Goal: Task Accomplishment & Management: Use online tool/utility

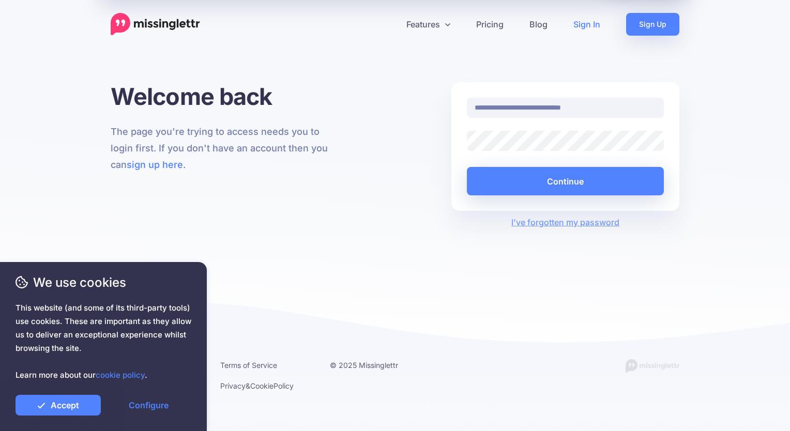
type input "**********"
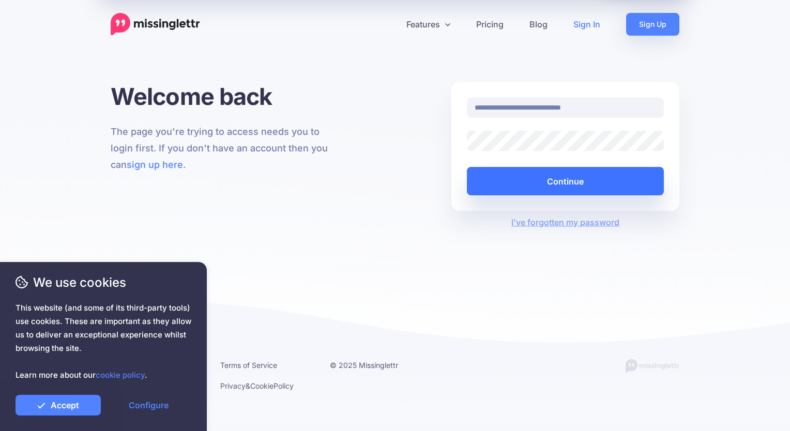
click at [557, 184] on button "Continue" at bounding box center [565, 181] width 197 height 28
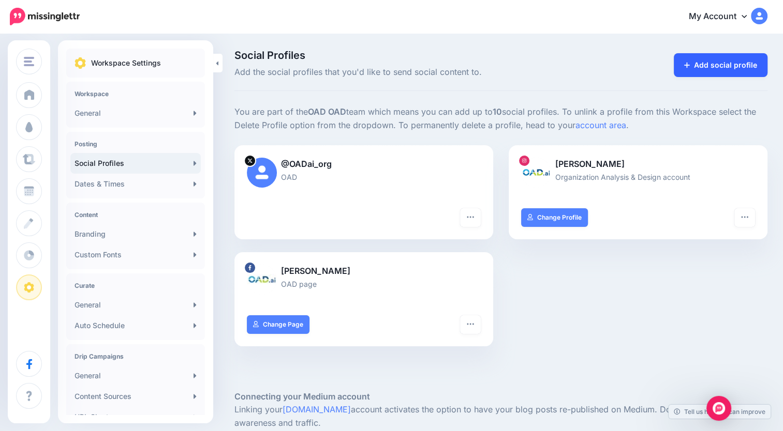
click at [738, 55] on link "Add social profile" at bounding box center [721, 65] width 94 height 24
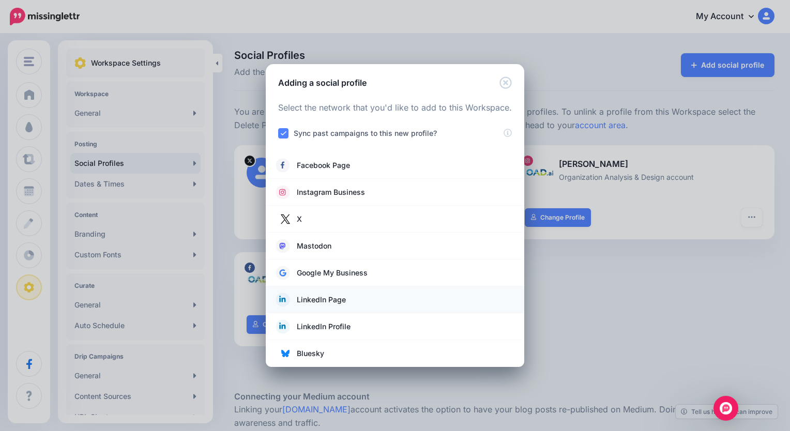
click at [347, 307] on link "LinkedIn Page" at bounding box center [395, 300] width 238 height 14
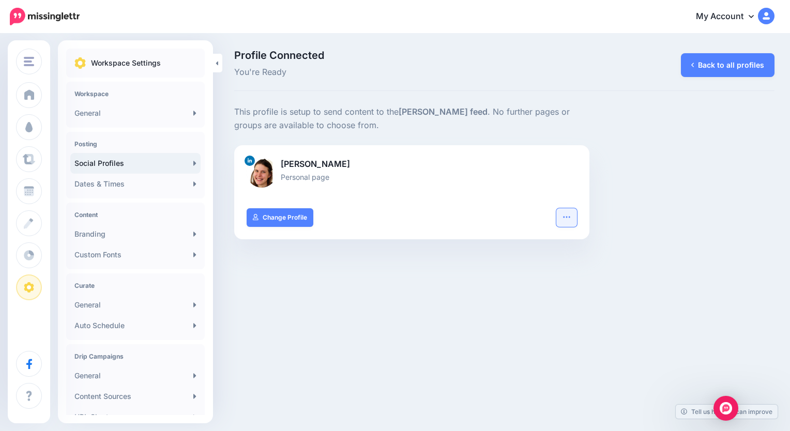
click at [574, 219] on button "button" at bounding box center [567, 217] width 21 height 19
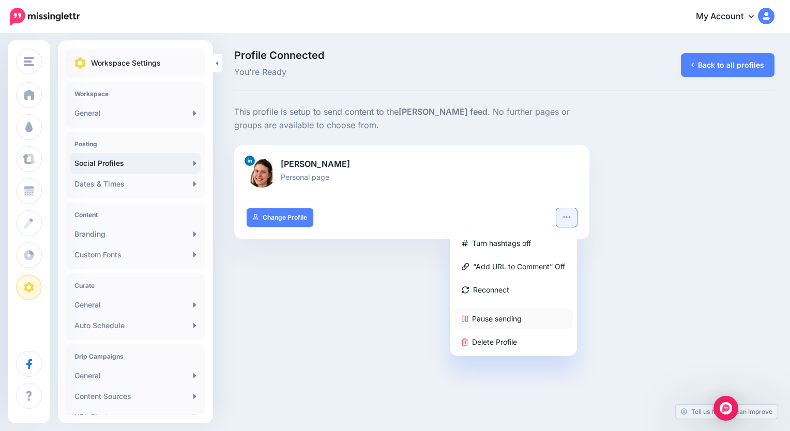
click at [509, 321] on link "Pause sending" at bounding box center [513, 319] width 119 height 20
click at [729, 63] on link "Back to all profiles" at bounding box center [728, 65] width 94 height 24
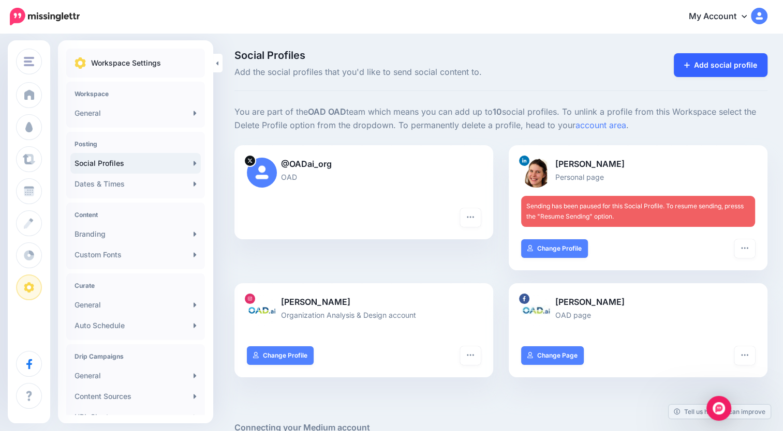
click at [705, 69] on link "Add social profile" at bounding box center [721, 65] width 94 height 24
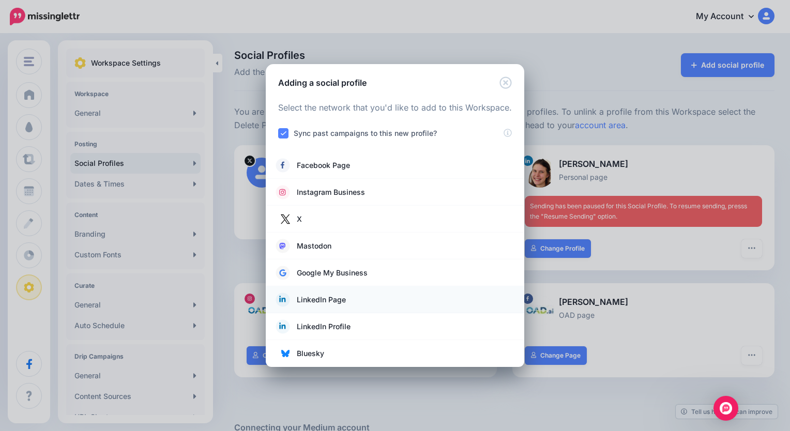
click at [339, 307] on link "LinkedIn Page" at bounding box center [395, 300] width 238 height 14
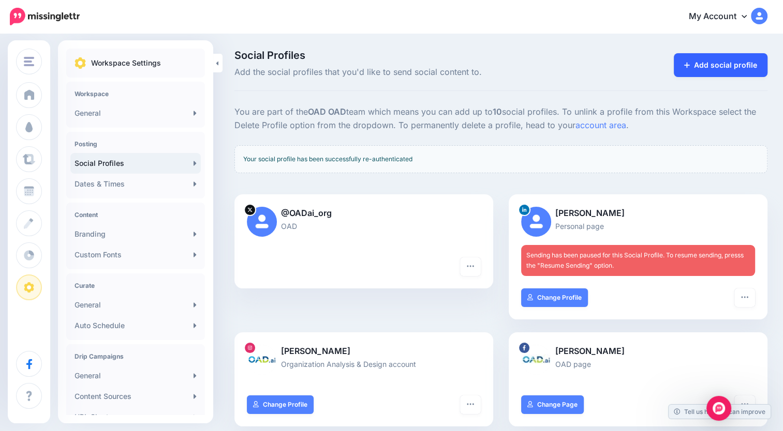
click at [745, 60] on link "Add social profile" at bounding box center [721, 65] width 94 height 24
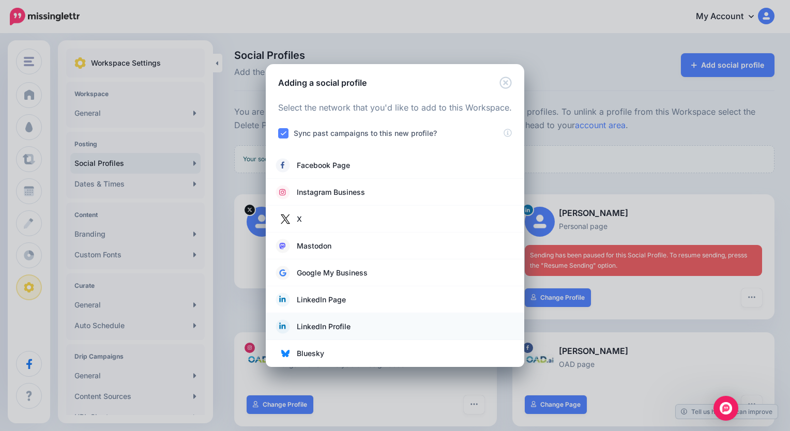
click at [329, 328] on span "LinkedIn Profile" at bounding box center [324, 327] width 54 height 12
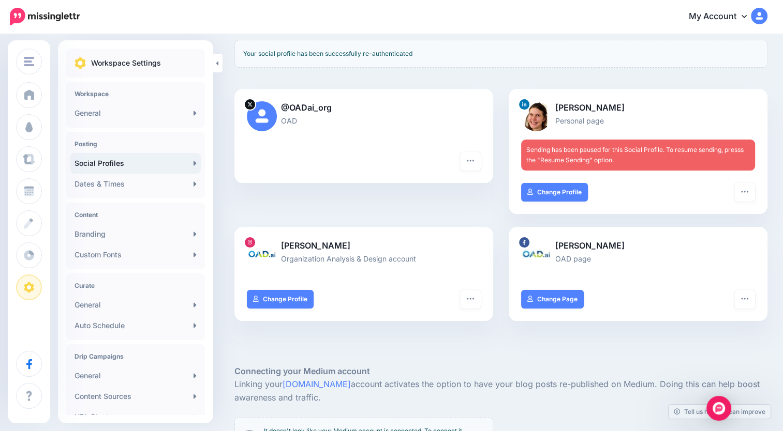
scroll to position [106, 0]
click at [749, 188] on icon "button" at bounding box center [744, 192] width 8 height 8
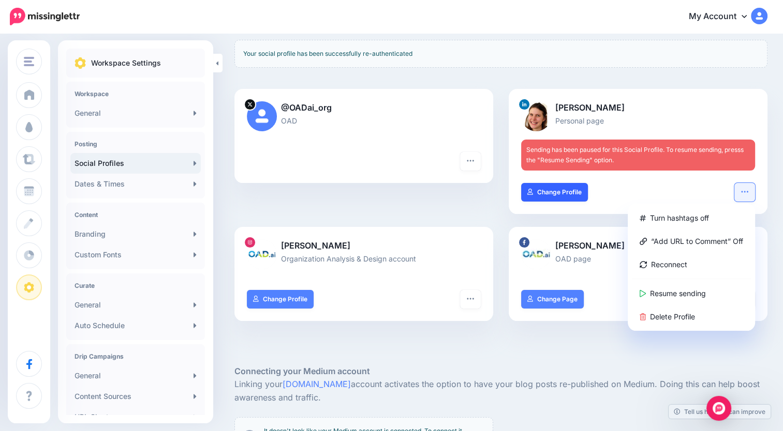
click at [559, 183] on link "Change Profile" at bounding box center [554, 192] width 67 height 19
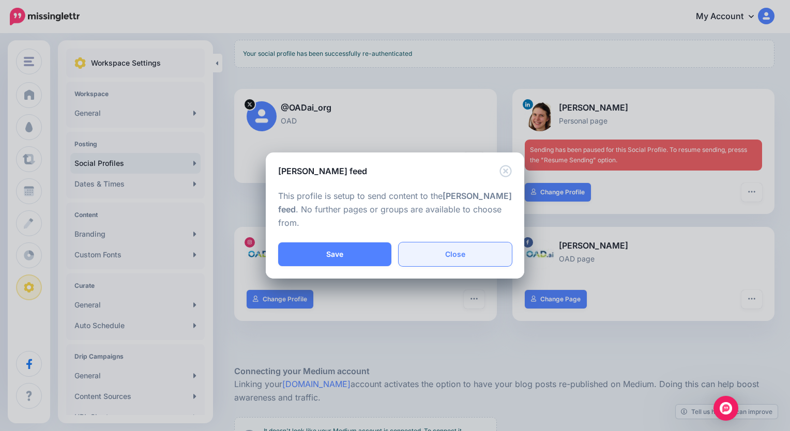
click at [439, 258] on link "Close" at bounding box center [455, 255] width 113 height 24
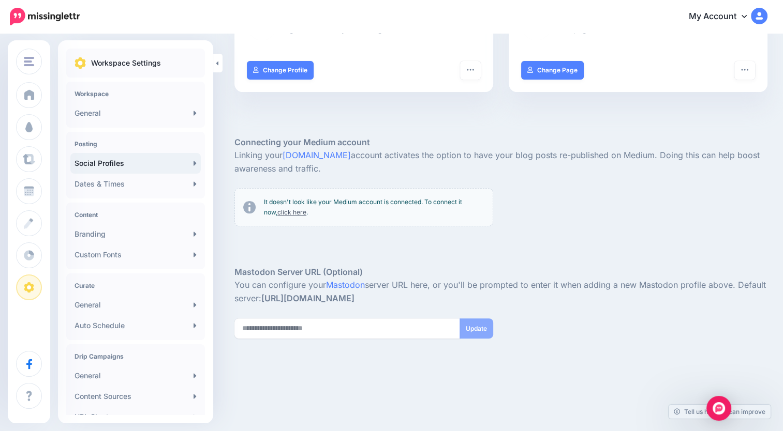
scroll to position [0, 0]
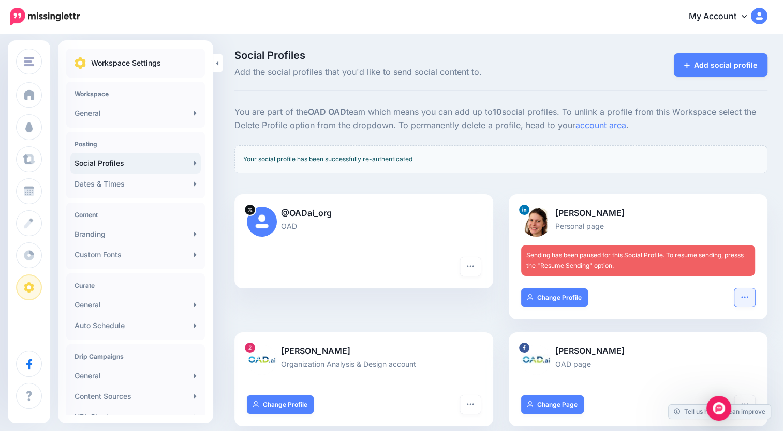
click at [749, 294] on icon "button" at bounding box center [744, 297] width 8 height 8
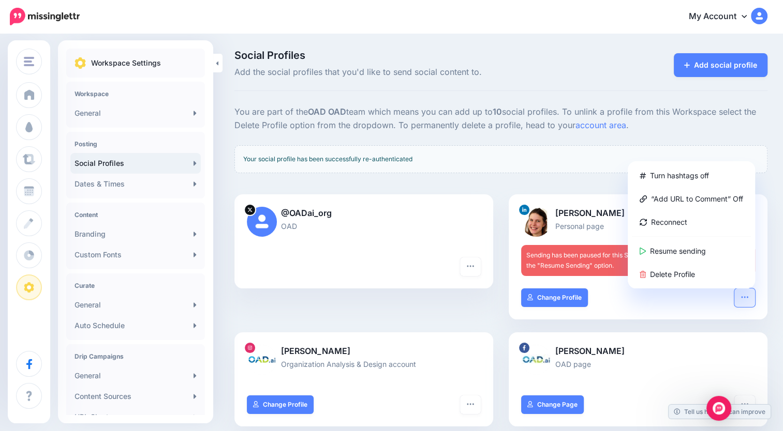
click at [596, 169] on div "Your social profile has been successfully re-authenticated" at bounding box center [500, 159] width 533 height 28
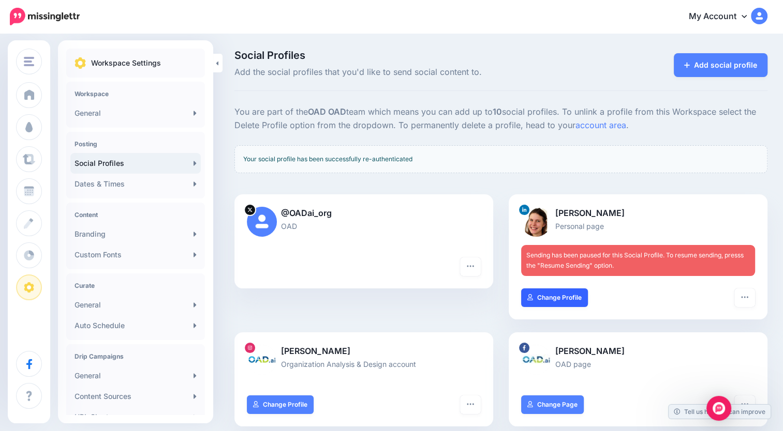
click at [566, 299] on link "Change Profile" at bounding box center [554, 298] width 67 height 19
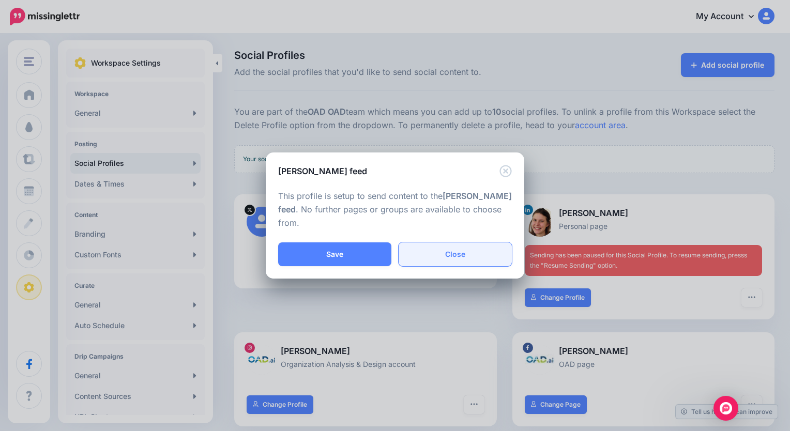
click at [482, 245] on link "Close" at bounding box center [455, 255] width 113 height 24
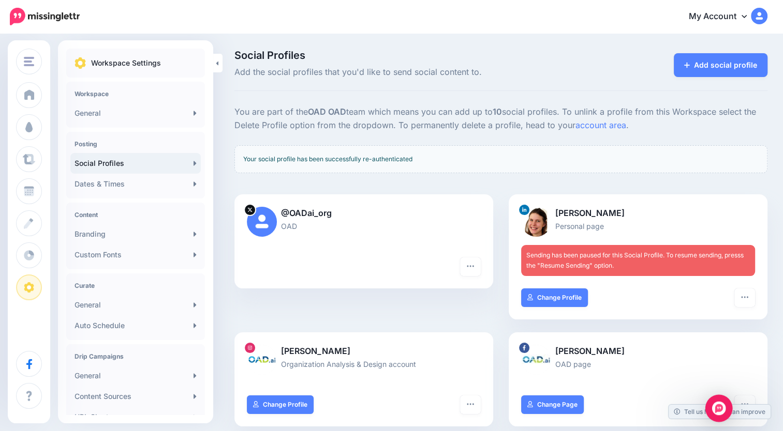
click at [724, 409] on div "Open Intercom Messenger" at bounding box center [718, 408] width 27 height 27
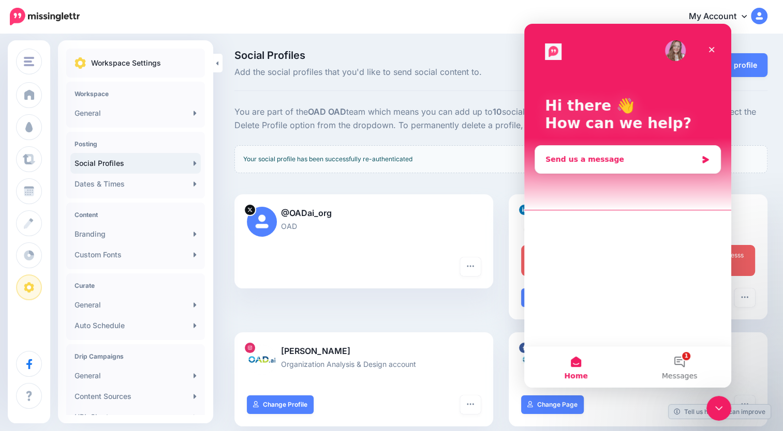
click at [634, 152] on div "Send us a message" at bounding box center [627, 159] width 185 height 27
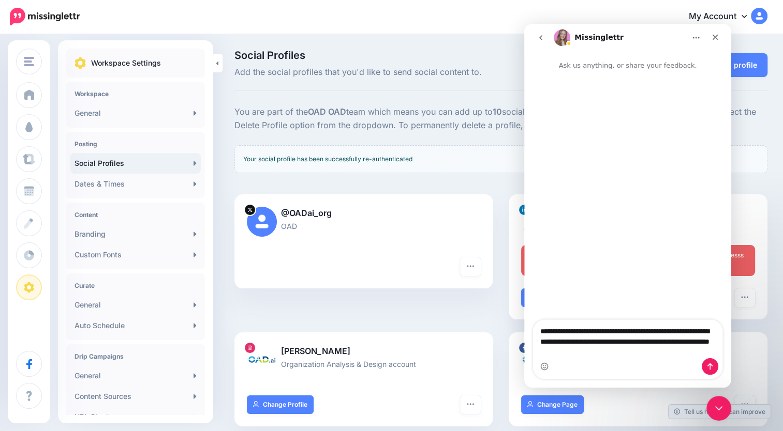
type textarea "**********"
click at [707, 363] on icon "Send a message…" at bounding box center [710, 367] width 8 height 8
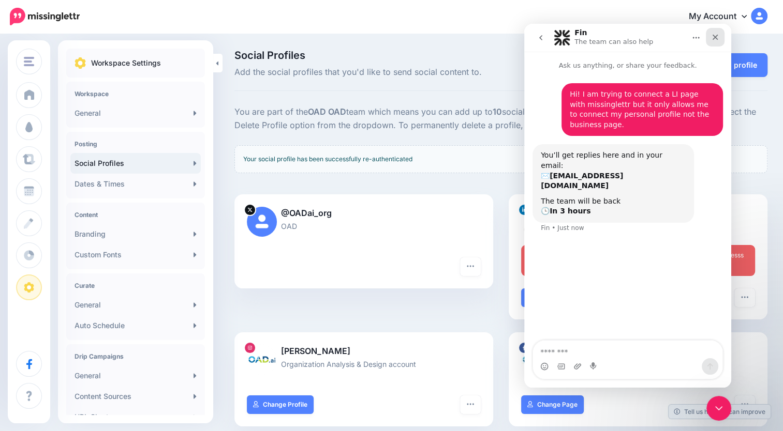
click at [719, 37] on icon "Close" at bounding box center [715, 37] width 8 height 8
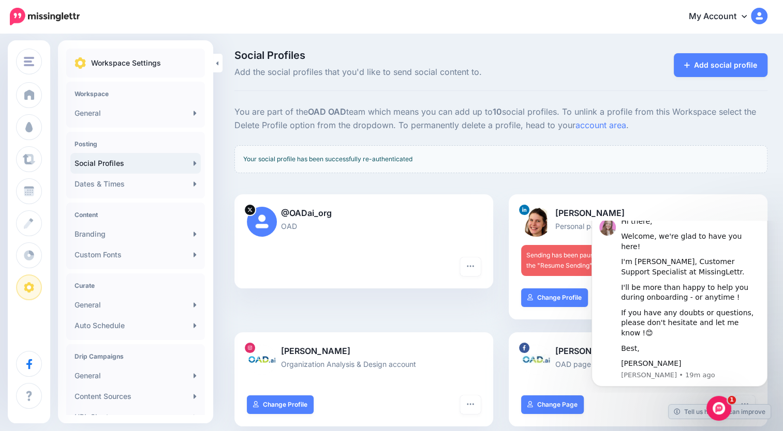
click at [763, 215] on icon "Dismiss notification" at bounding box center [764, 213] width 4 height 4
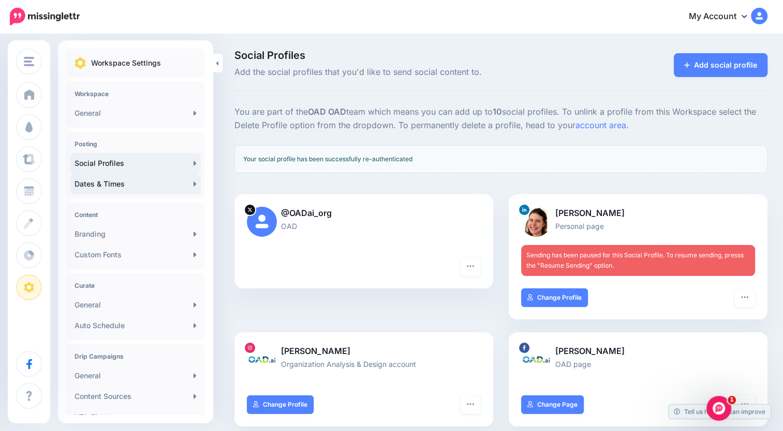
click at [160, 182] on link "Dates & Times" at bounding box center [135, 184] width 130 height 21
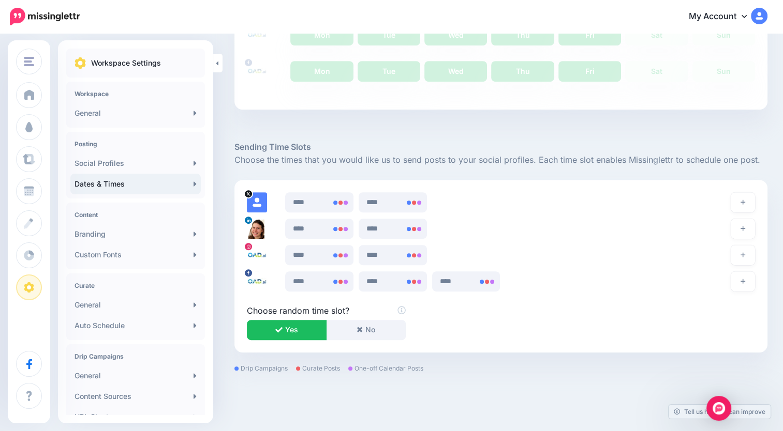
scroll to position [477, 0]
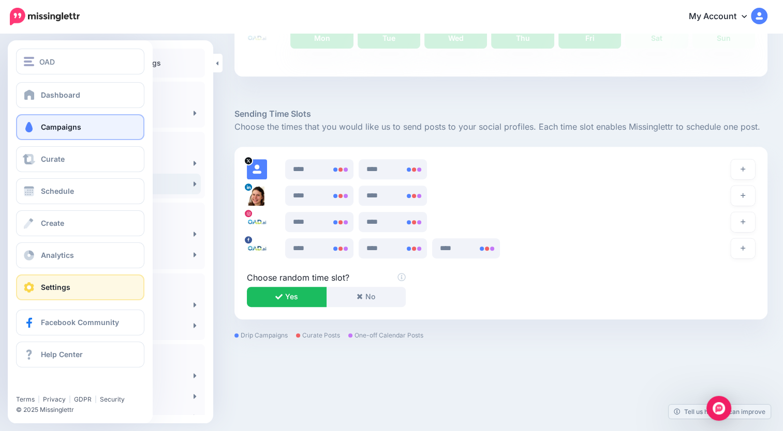
click at [40, 123] on link "Campaigns" at bounding box center [80, 127] width 128 height 26
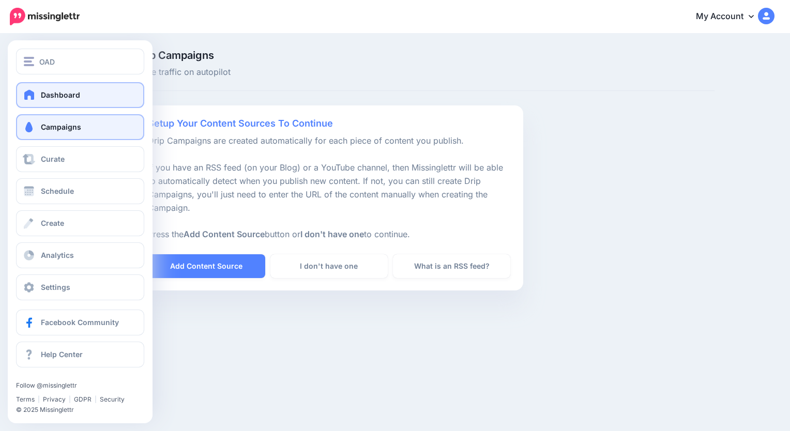
click at [63, 87] on link "Dashboard" at bounding box center [80, 95] width 128 height 26
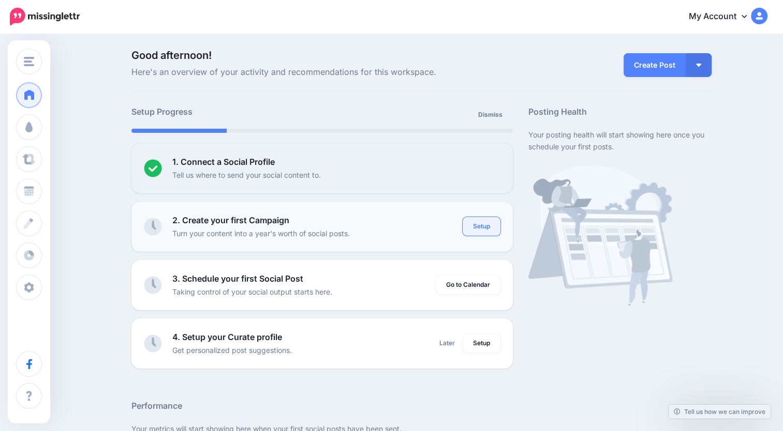
click at [481, 233] on link "Setup" at bounding box center [481, 226] width 38 height 19
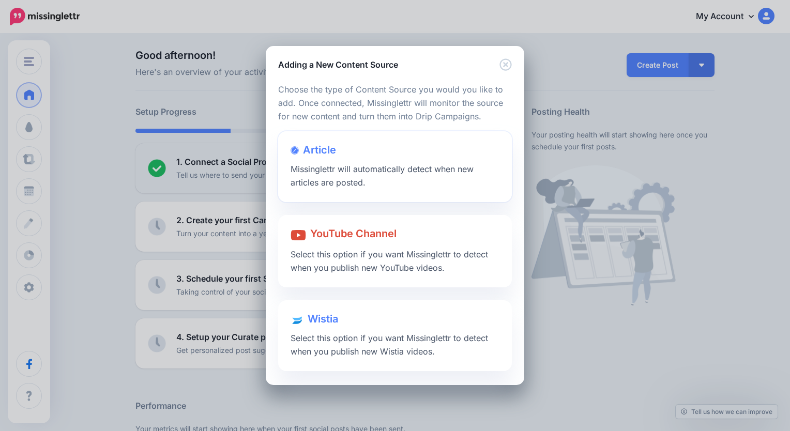
click at [366, 180] on div "Article Missinglettr will automatically detect when new articles are posted." at bounding box center [395, 166] width 234 height 71
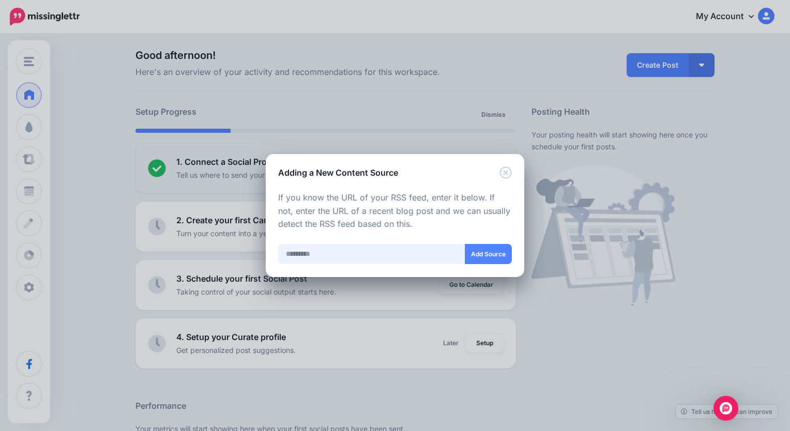
click at [321, 250] on input "text" at bounding box center [371, 254] width 187 height 20
paste input "**********"
click at [507, 257] on button "Add Source" at bounding box center [488, 254] width 47 height 20
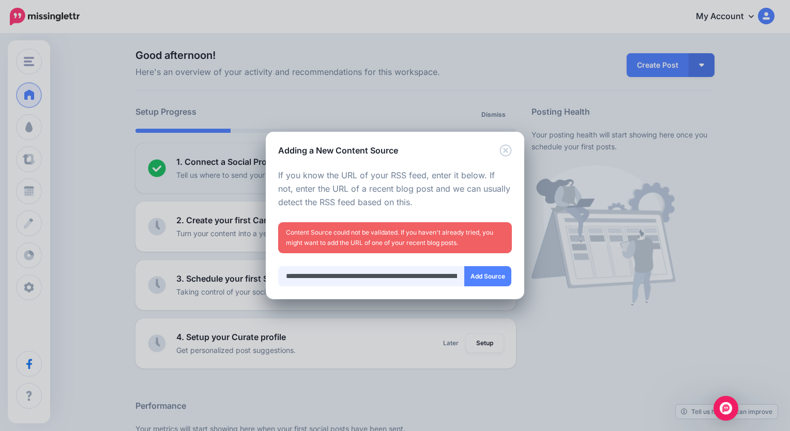
click at [311, 276] on input "**********" at bounding box center [371, 276] width 187 height 20
type input "**********"
click at [499, 282] on button "Add Source" at bounding box center [488, 276] width 47 height 20
click at [507, 146] on icon "Close" at bounding box center [506, 150] width 12 height 12
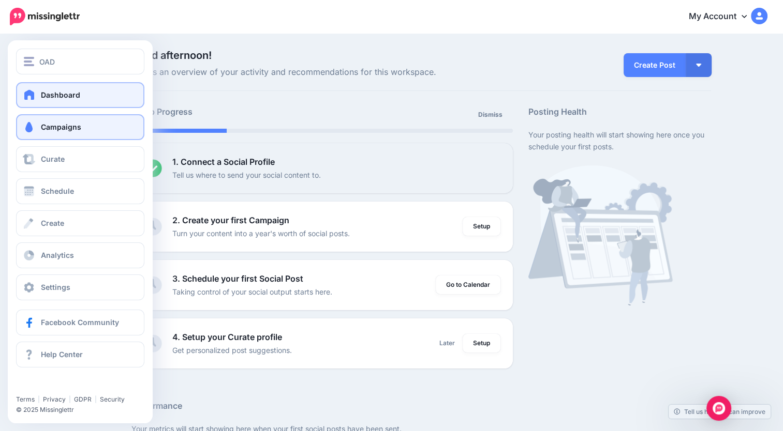
click at [43, 128] on span "Campaigns" at bounding box center [61, 127] width 40 height 9
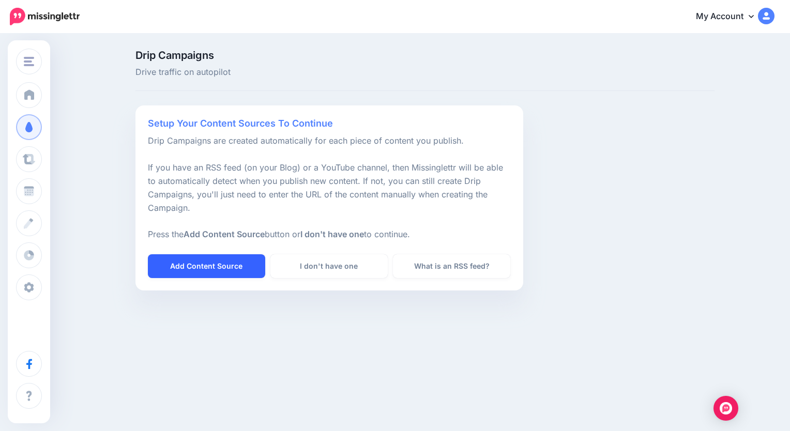
click at [228, 270] on link "Add Content Source" at bounding box center [206, 267] width 117 height 24
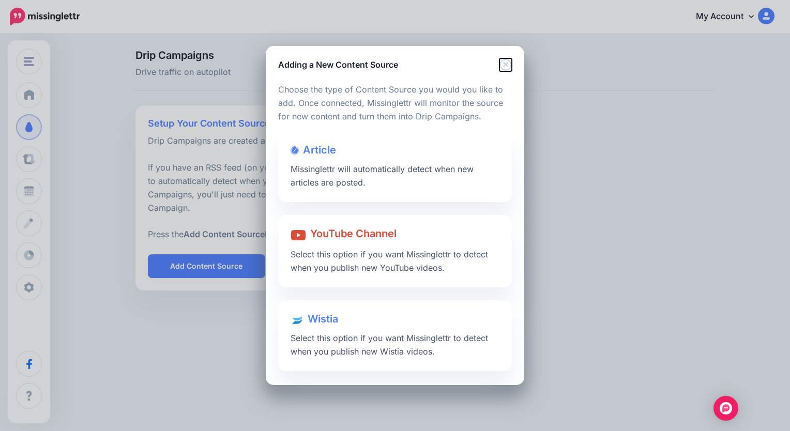
click at [507, 63] on icon "Close" at bounding box center [506, 64] width 12 height 12
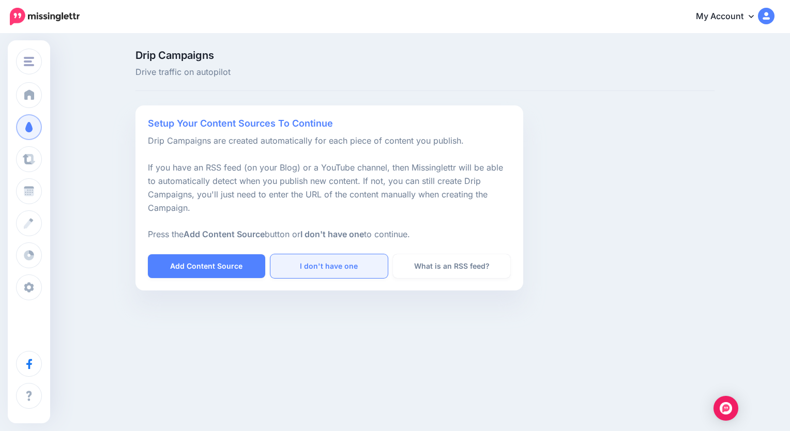
click at [319, 262] on link "I don't have one" at bounding box center [329, 267] width 117 height 24
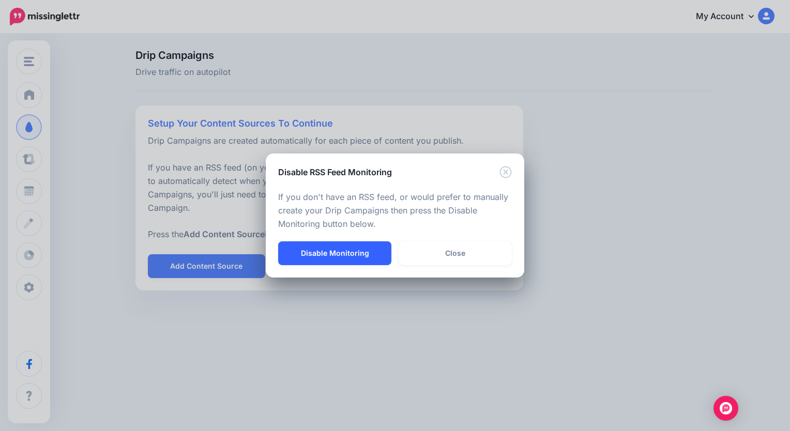
click at [345, 248] on button "Disable Monitoring" at bounding box center [334, 254] width 113 height 24
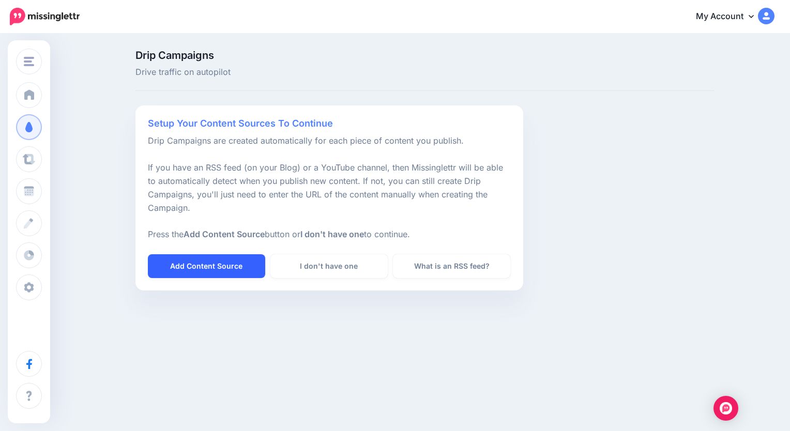
click at [239, 257] on link "Add Content Source" at bounding box center [206, 267] width 117 height 24
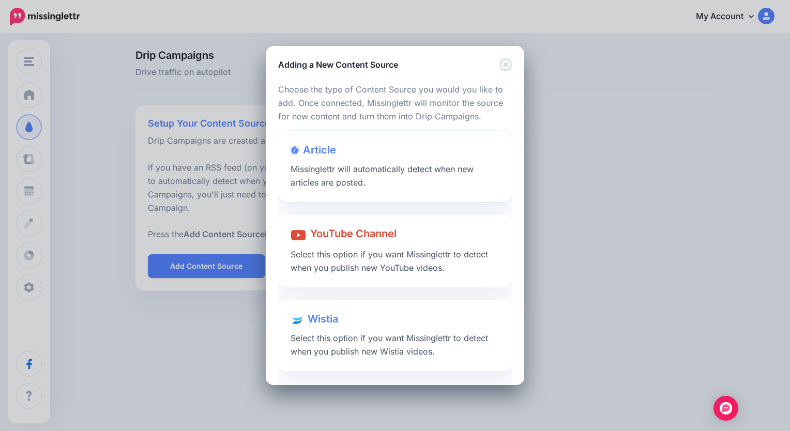
click at [354, 175] on div "Article Missinglettr will automatically detect when new articles are posted." at bounding box center [395, 166] width 234 height 71
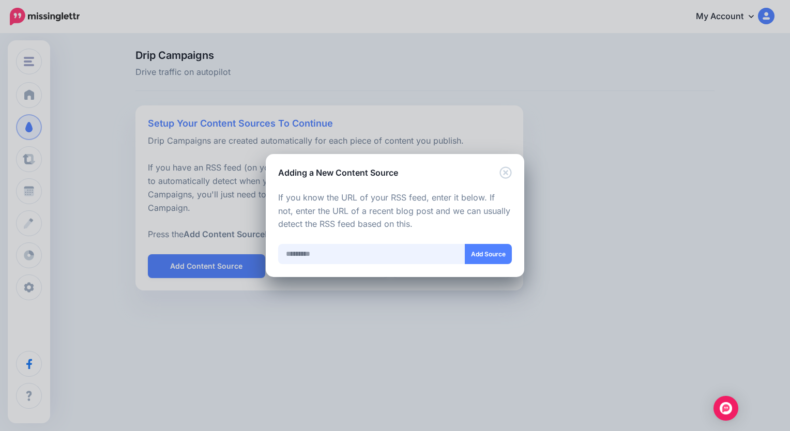
click at [327, 257] on input "text" at bounding box center [371, 254] width 187 height 20
paste input "**********"
click at [493, 257] on button "Add Source" at bounding box center [488, 254] width 47 height 20
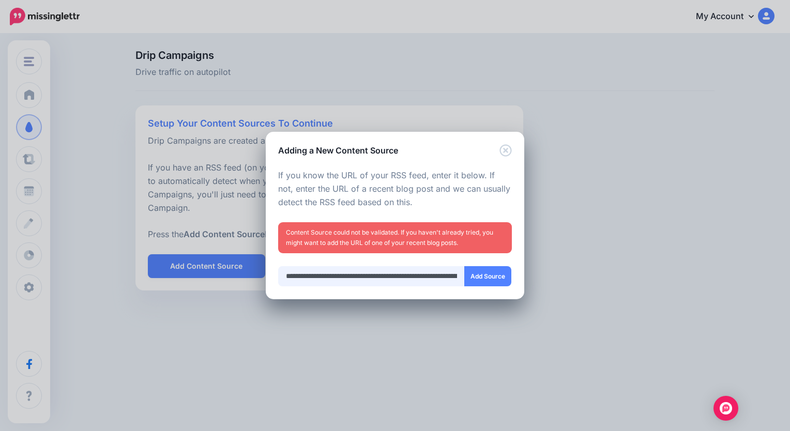
click at [310, 278] on input "**********" at bounding box center [371, 276] width 187 height 20
click at [483, 276] on button "Add Source" at bounding box center [488, 276] width 47 height 20
click at [441, 276] on input "**********" at bounding box center [371, 276] width 187 height 20
type input "**********"
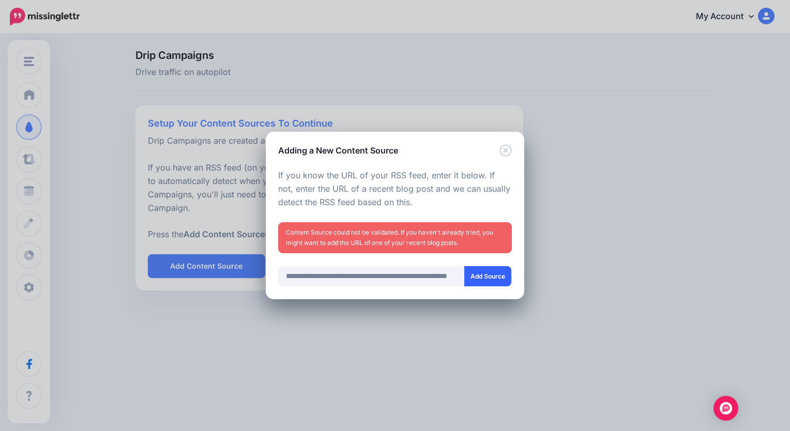
scroll to position [0, 0]
click at [483, 275] on button "Add Source" at bounding box center [488, 276] width 47 height 20
click at [509, 150] on icon "Close" at bounding box center [506, 150] width 12 height 12
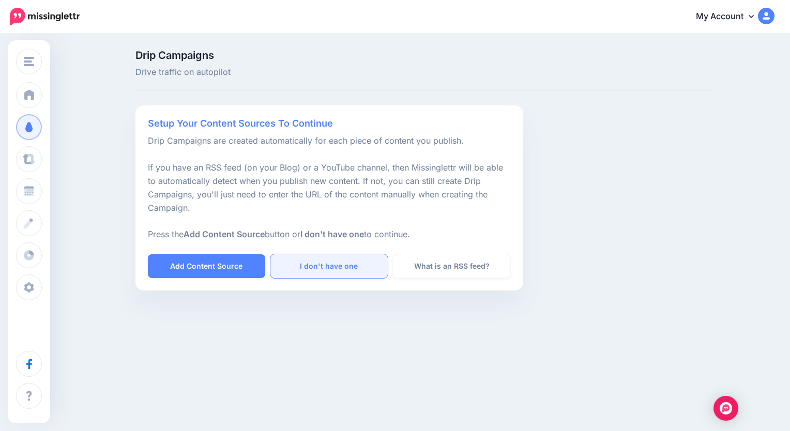
click at [337, 262] on link "I don't have one" at bounding box center [329, 267] width 117 height 24
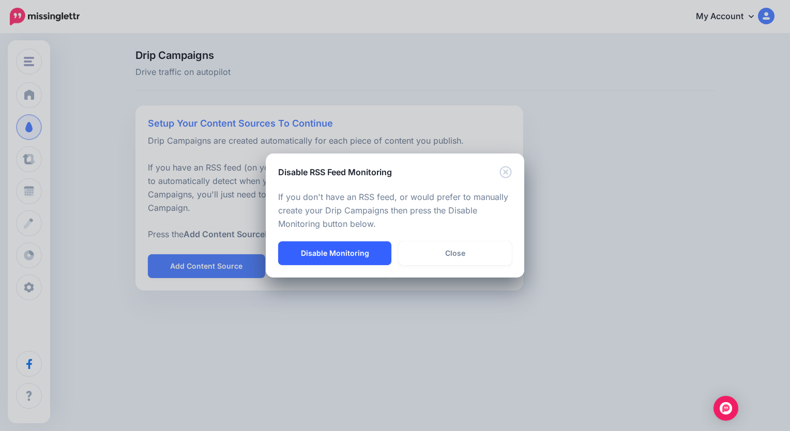
click at [333, 256] on button "Disable Monitoring" at bounding box center [334, 254] width 113 height 24
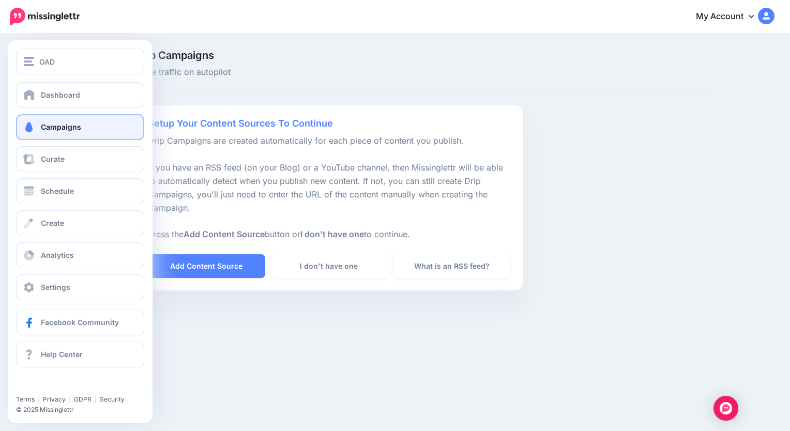
click at [51, 128] on span "Campaigns" at bounding box center [61, 127] width 40 height 9
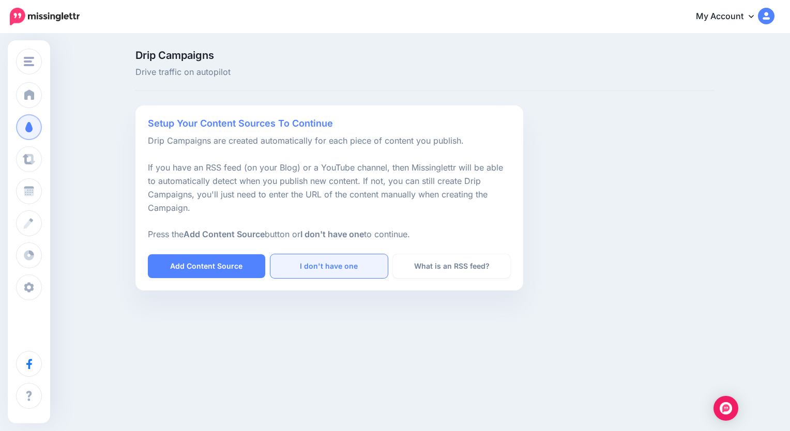
click at [327, 272] on link "I don't have one" at bounding box center [329, 267] width 117 height 24
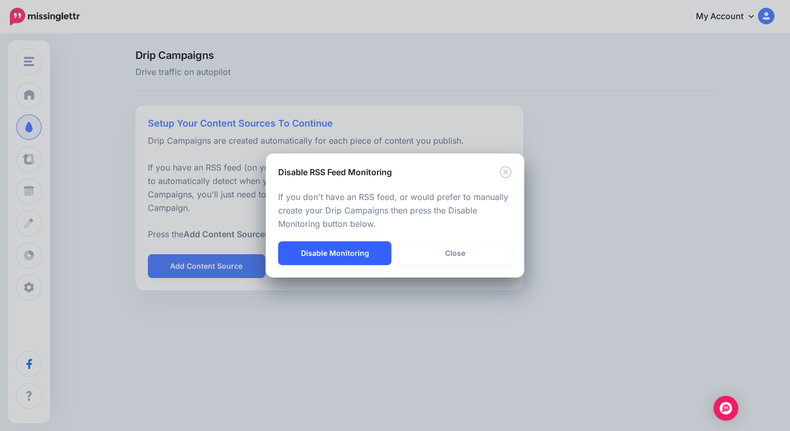
click at [354, 250] on button "Disable Monitoring" at bounding box center [334, 254] width 113 height 24
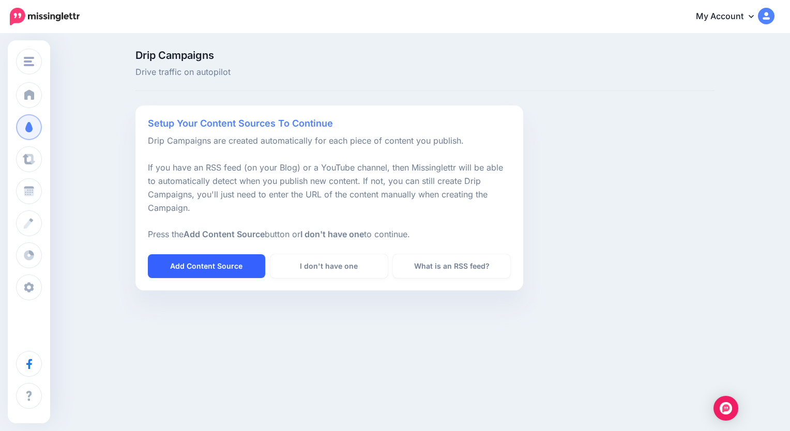
click at [231, 264] on link "Add Content Source" at bounding box center [206, 267] width 117 height 24
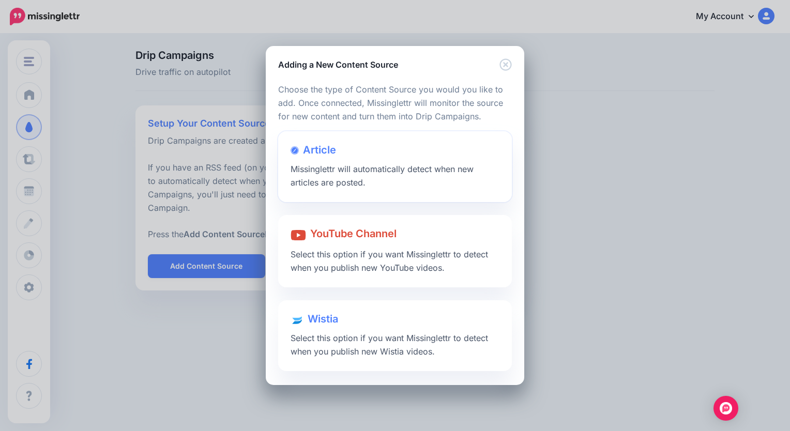
click at [372, 155] on div "Article Missinglettr will automatically detect when new articles are posted." at bounding box center [395, 166] width 234 height 71
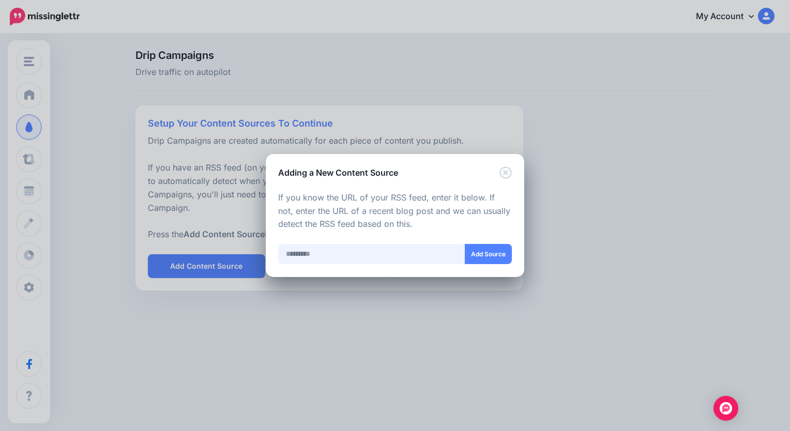
click at [315, 252] on input "text" at bounding box center [371, 254] width 187 height 20
paste input "**********"
type input "**********"
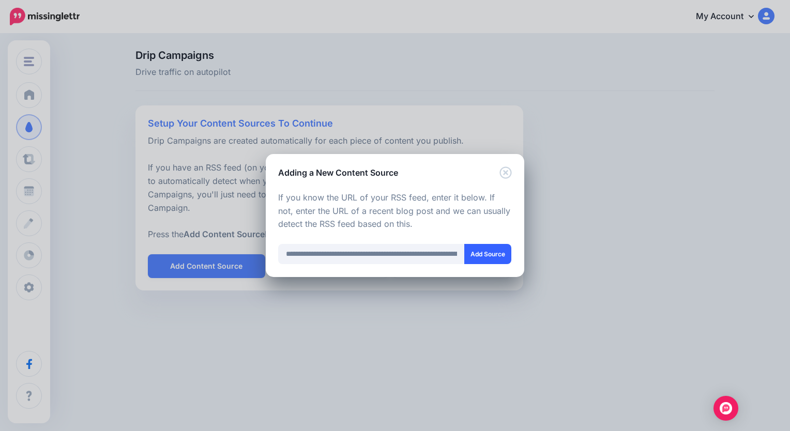
click at [494, 260] on button "Add Source" at bounding box center [488, 254] width 47 height 20
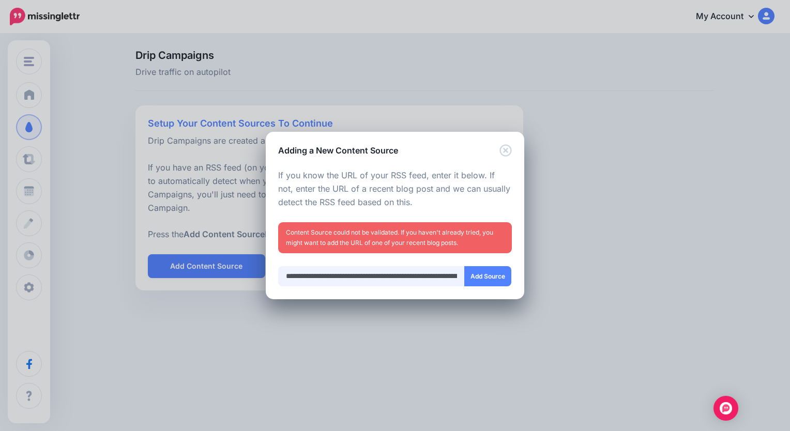
click at [323, 284] on input "**********" at bounding box center [371, 276] width 187 height 20
paste input "text"
type input "**********"
click at [481, 274] on button "Add Source" at bounding box center [488, 276] width 47 height 20
click at [30, 158] on div "Adding a New Content Source Loading Loading Choose the type of Content Source y…" at bounding box center [395, 215] width 790 height 431
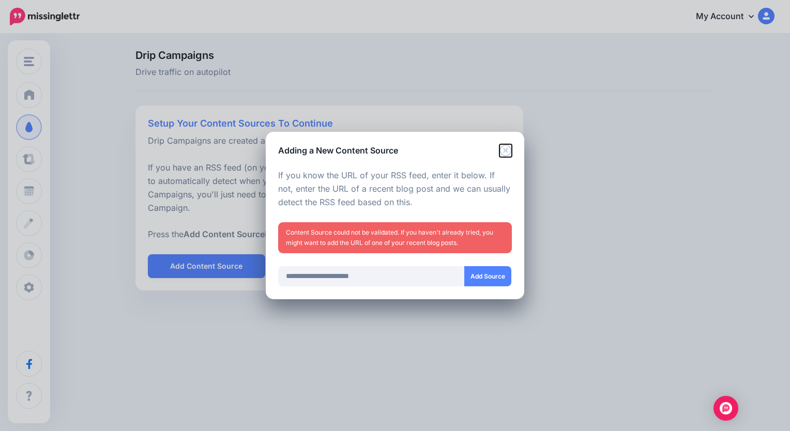
click at [505, 146] on icon "Close" at bounding box center [506, 150] width 12 height 12
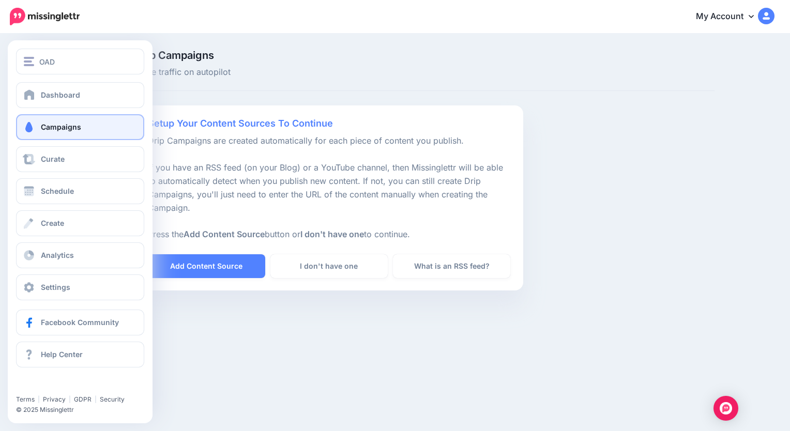
click at [62, 128] on span "Campaigns" at bounding box center [61, 127] width 40 height 9
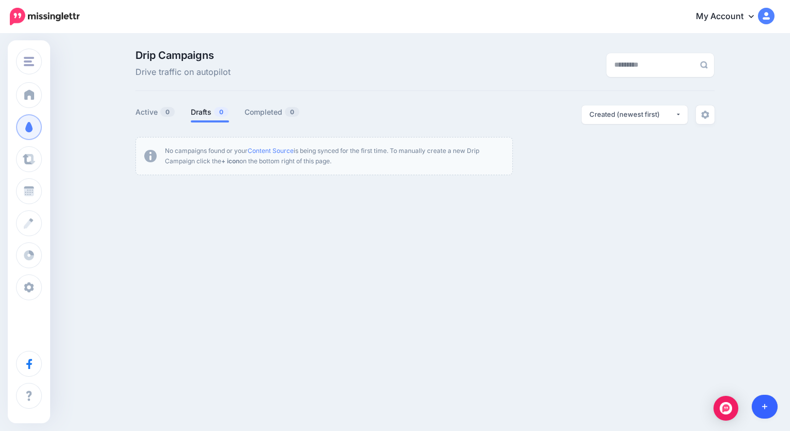
click at [774, 409] on link at bounding box center [765, 407] width 26 height 24
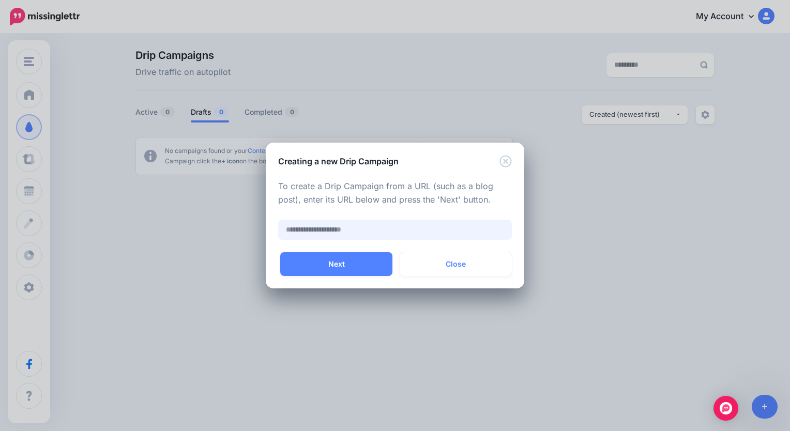
paste input "**********"
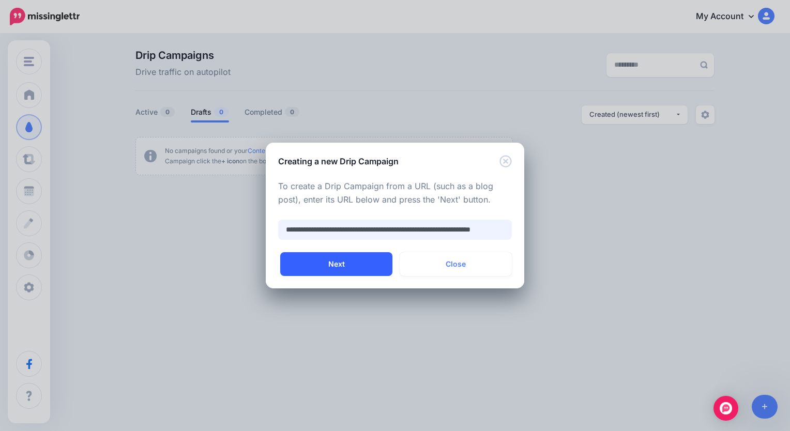
type input "**********"
click at [377, 268] on button "Next" at bounding box center [336, 264] width 112 height 24
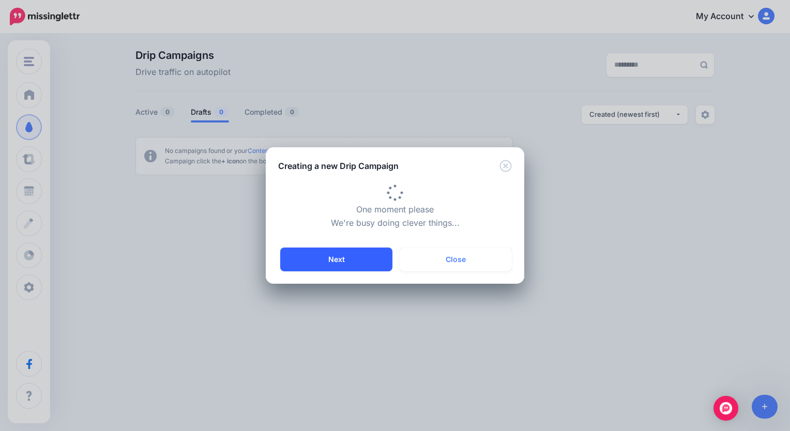
type input "**********"
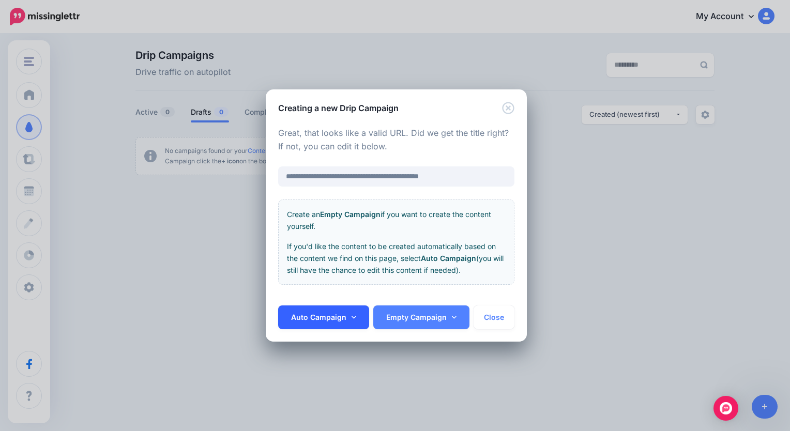
click at [345, 312] on link "Auto Campaign" at bounding box center [323, 318] width 91 height 24
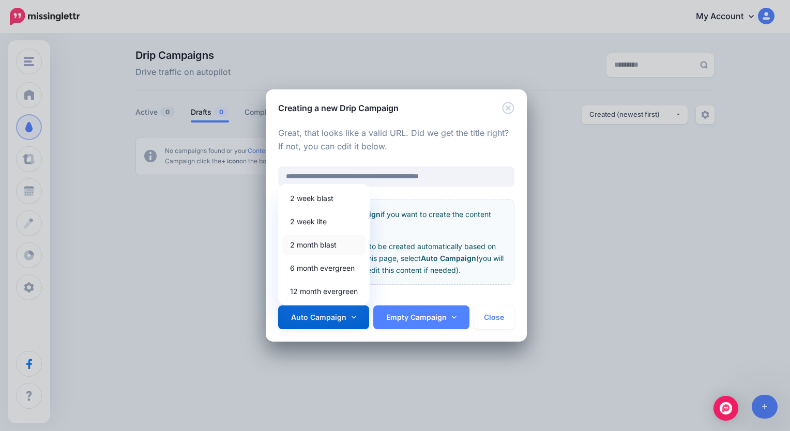
click at [330, 243] on link "2 month blast" at bounding box center [323, 245] width 83 height 20
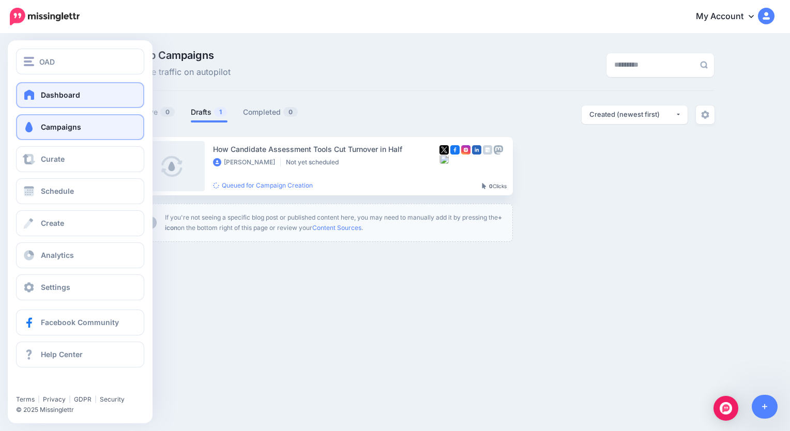
click at [25, 91] on span at bounding box center [29, 94] width 13 height 10
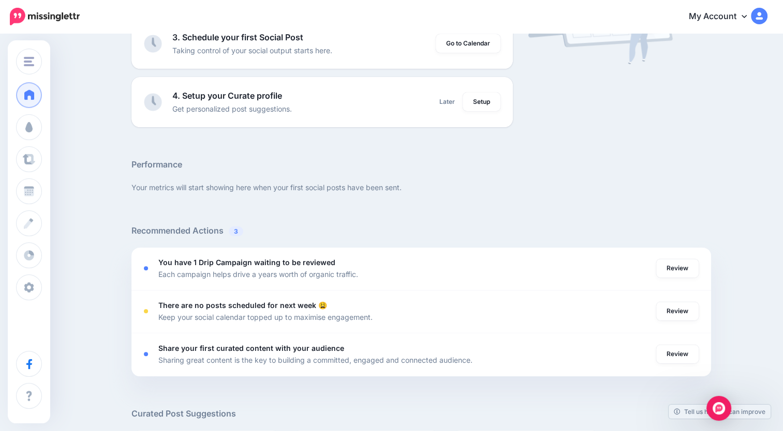
scroll to position [243, 0]
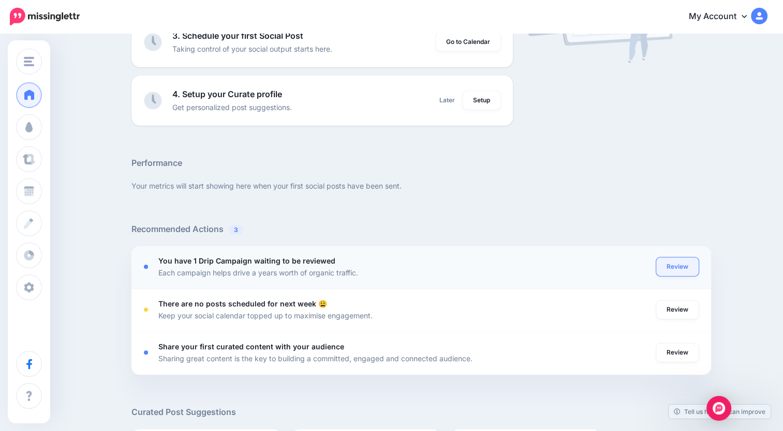
click at [688, 267] on link "Review" at bounding box center [677, 267] width 42 height 19
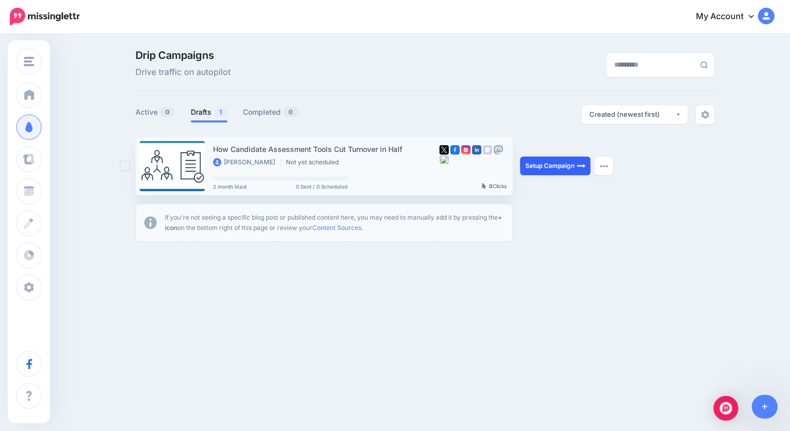
click at [536, 171] on link "Setup Campaign" at bounding box center [555, 166] width 70 height 19
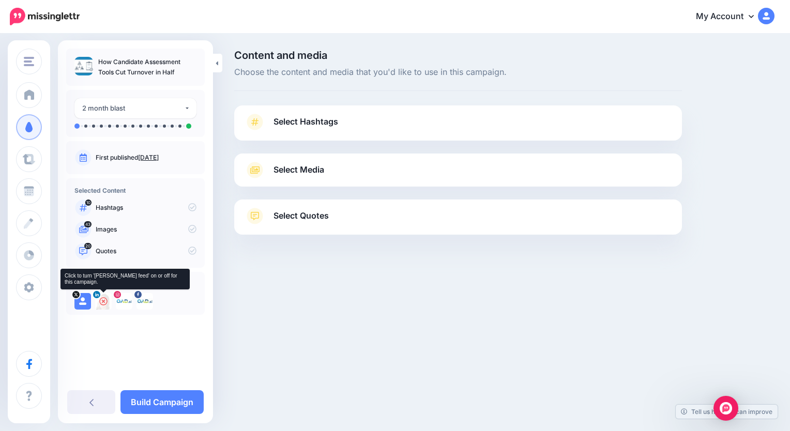
click at [101, 301] on icon at bounding box center [103, 301] width 8 height 8
click at [332, 127] on span "Select Hashtags" at bounding box center [306, 122] width 65 height 14
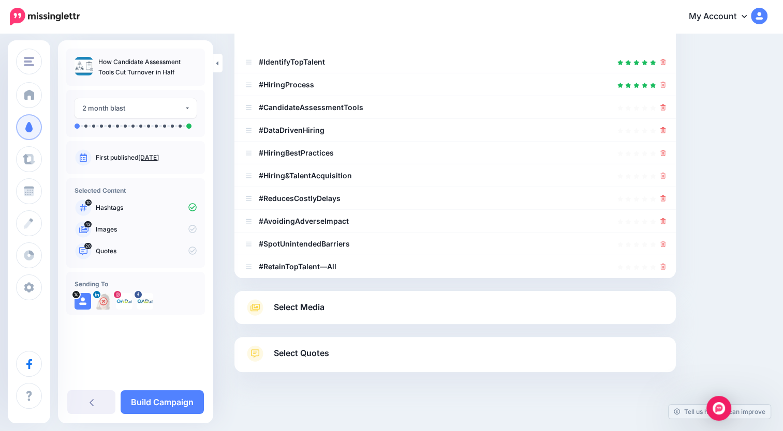
scroll to position [189, 0]
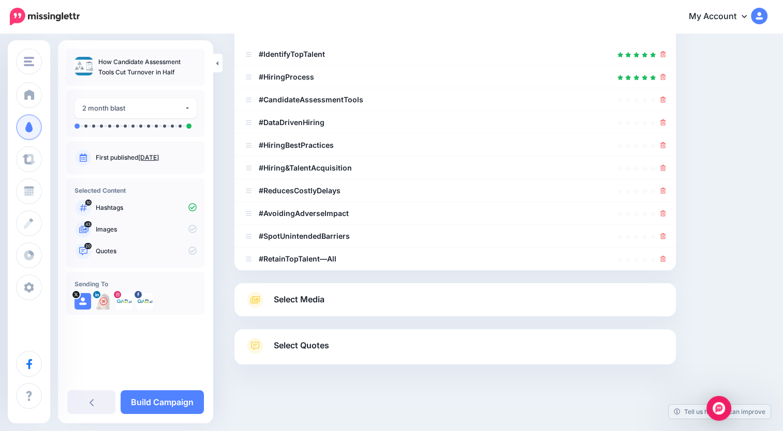
click at [332, 299] on link "Select Media" at bounding box center [455, 300] width 421 height 17
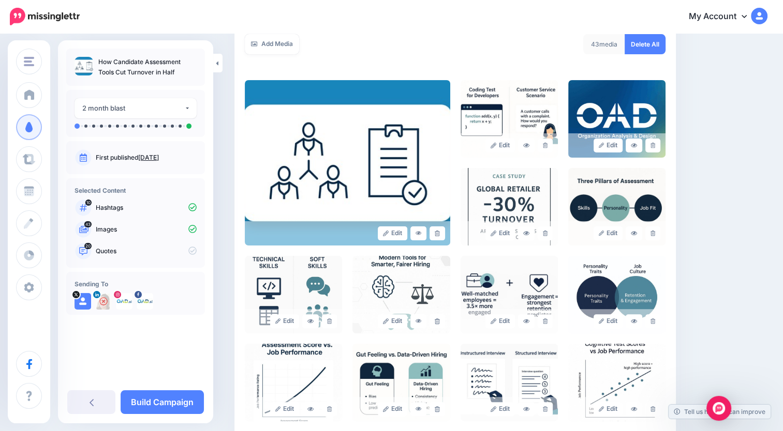
scroll to position [219, 0]
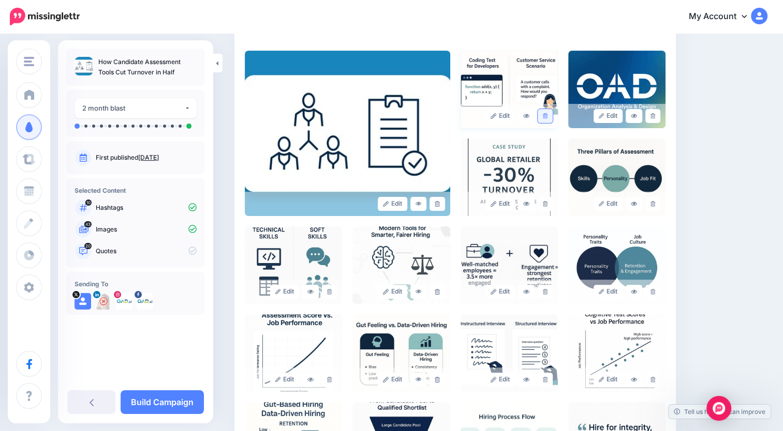
click at [547, 116] on icon at bounding box center [545, 116] width 5 height 6
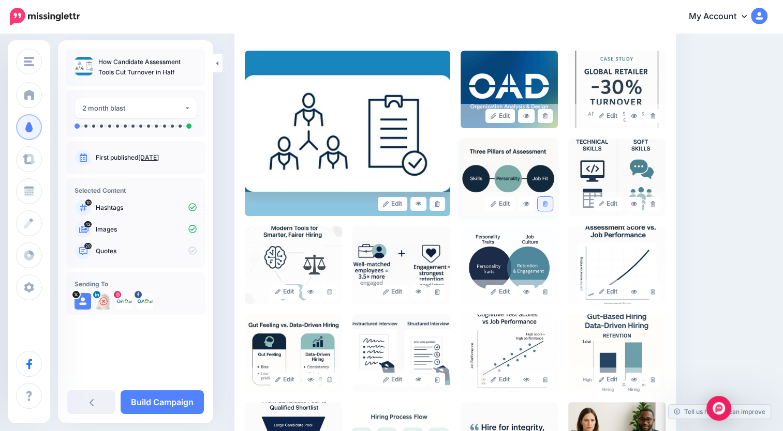
click at [547, 202] on icon at bounding box center [545, 204] width 5 height 6
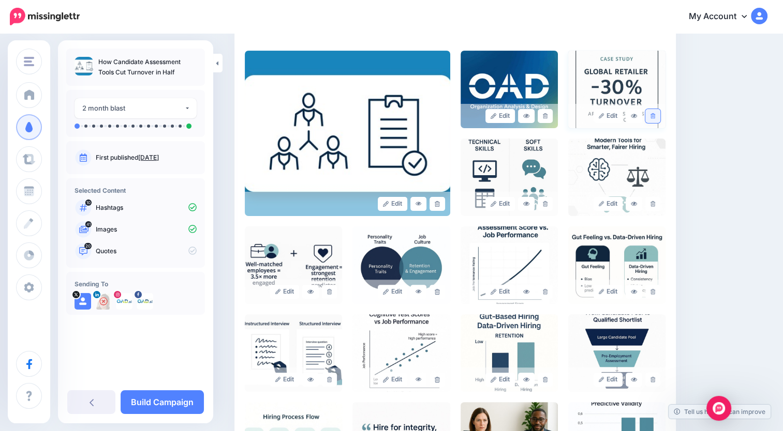
click at [655, 114] on icon at bounding box center [652, 116] width 5 height 6
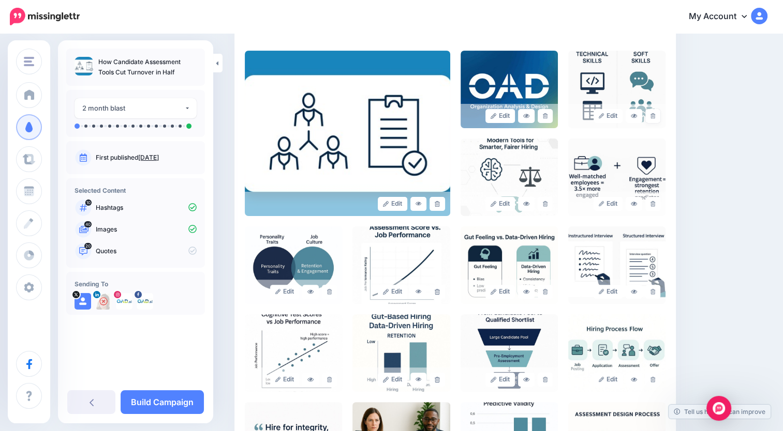
click at [655, 114] on icon at bounding box center [652, 116] width 5 height 6
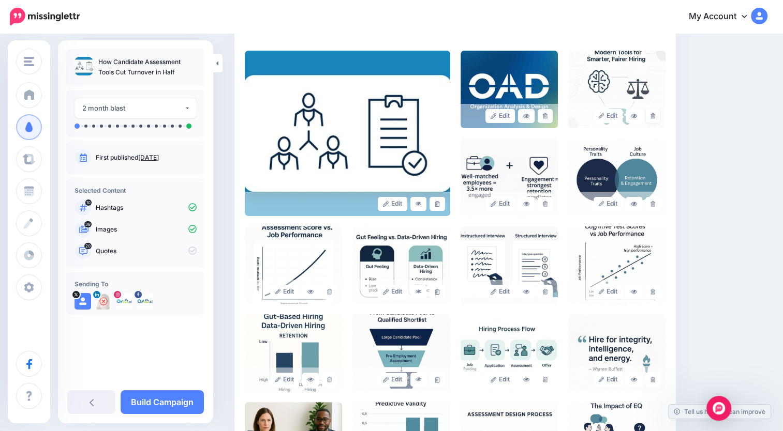
click at [655, 114] on icon at bounding box center [652, 116] width 5 height 6
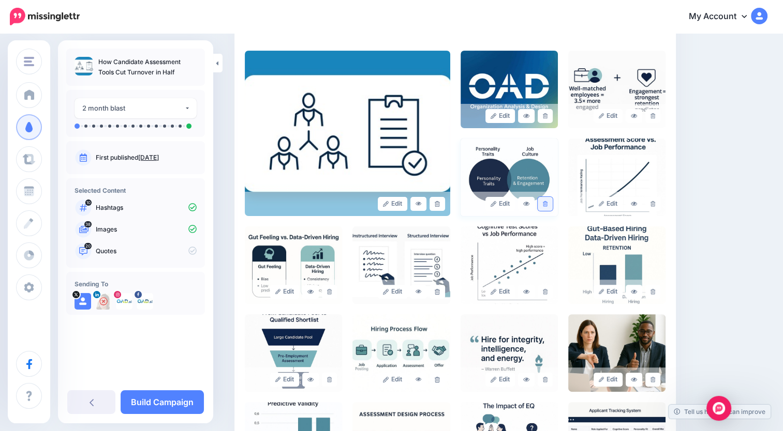
click at [553, 201] on link at bounding box center [545, 204] width 15 height 14
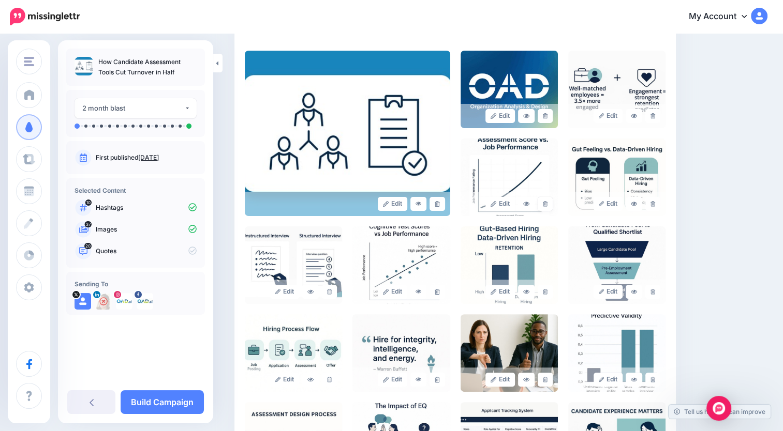
click at [553, 201] on link at bounding box center [545, 204] width 15 height 14
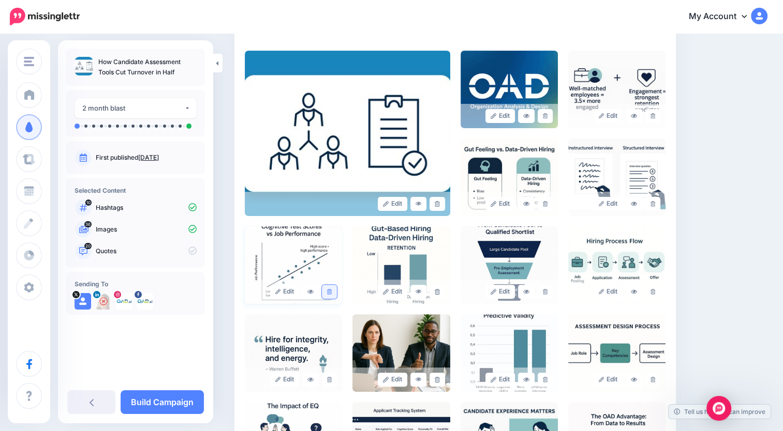
click at [332, 293] on icon at bounding box center [329, 292] width 5 height 6
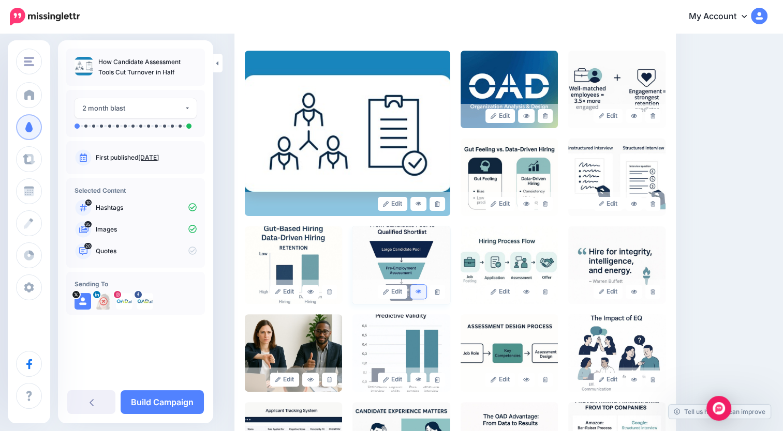
click at [425, 289] on link at bounding box center [418, 292] width 17 height 14
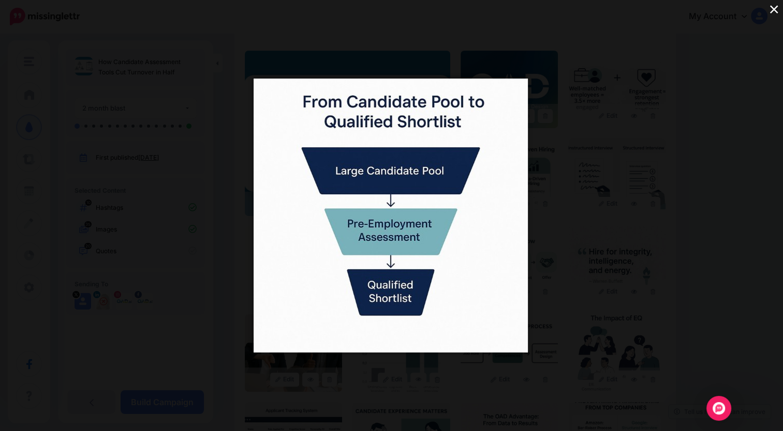
click at [710, 165] on div "×" at bounding box center [391, 215] width 783 height 431
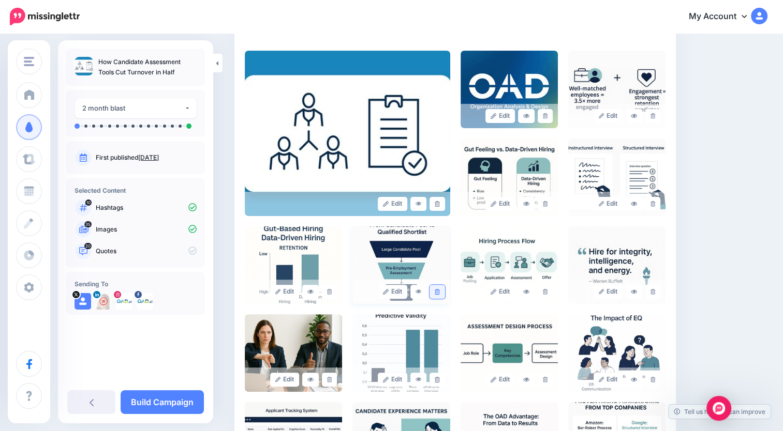
click at [441, 295] on link at bounding box center [436, 292] width 15 height 14
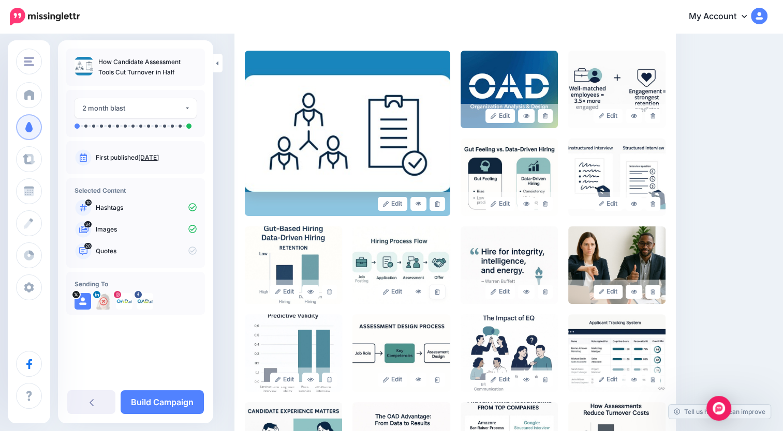
click at [441, 295] on link at bounding box center [436, 292] width 15 height 14
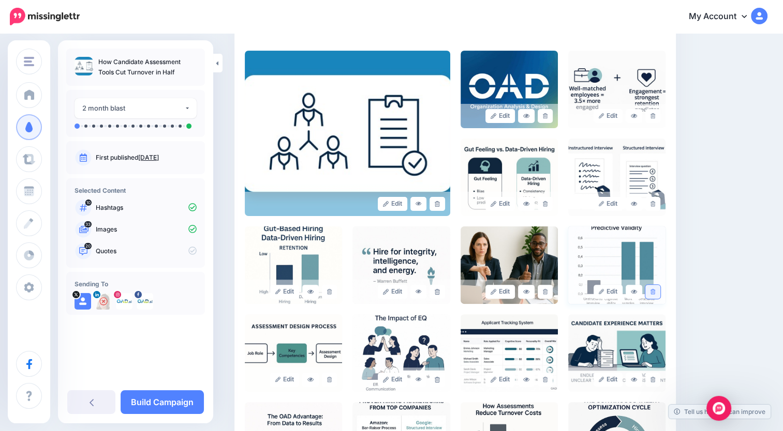
click at [655, 291] on icon at bounding box center [652, 292] width 5 height 6
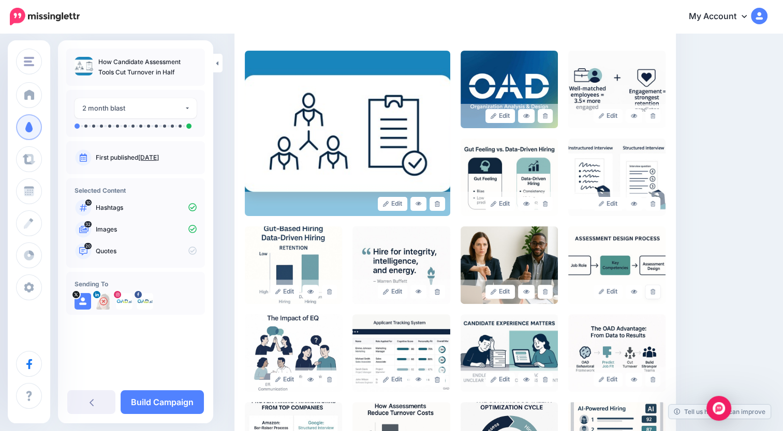
click at [655, 291] on icon at bounding box center [652, 292] width 5 height 6
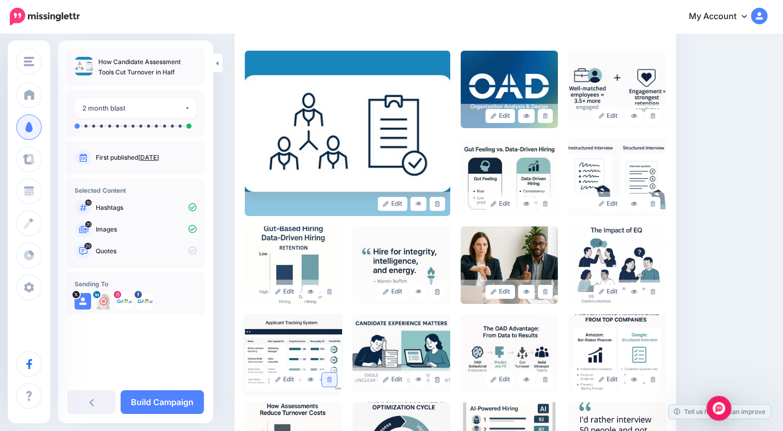
click at [329, 380] on icon at bounding box center [329, 380] width 5 height 6
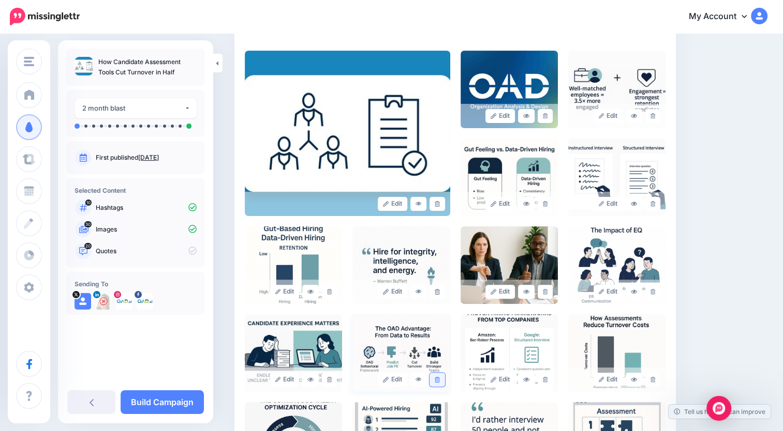
click at [438, 380] on icon at bounding box center [437, 380] width 5 height 6
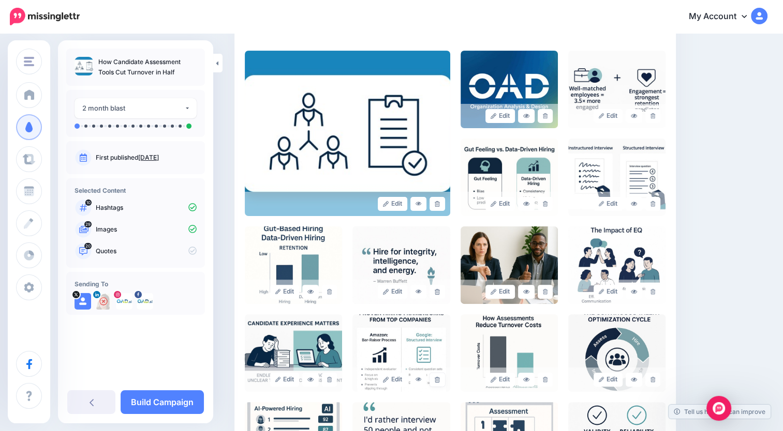
click at [438, 380] on icon at bounding box center [437, 380] width 5 height 6
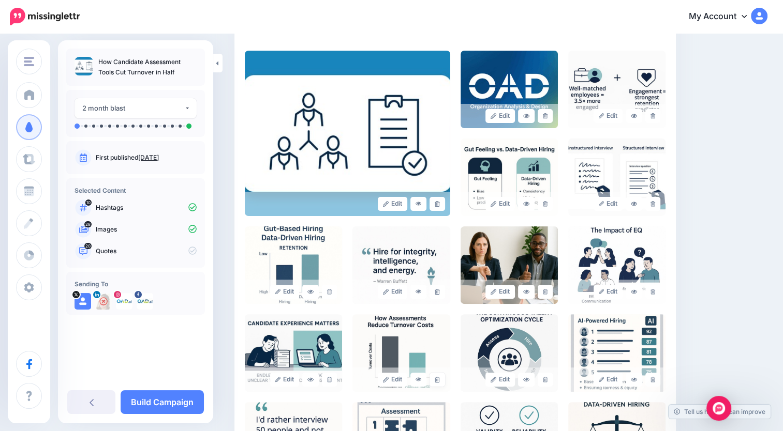
click at [438, 380] on icon at bounding box center [437, 380] width 5 height 6
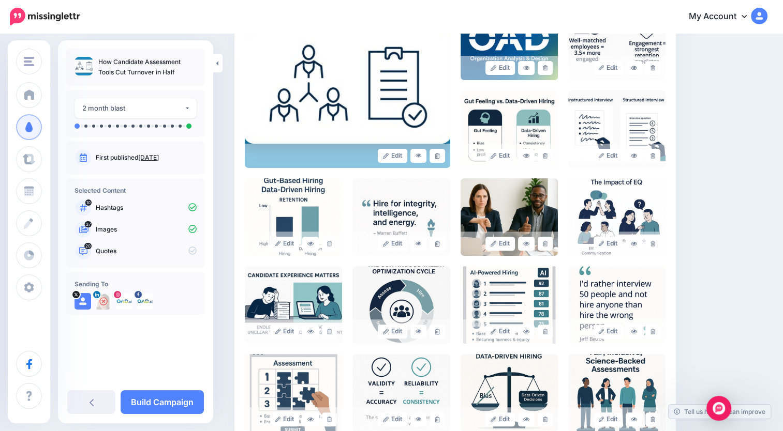
scroll to position [267, 0]
click at [439, 335] on link at bounding box center [436, 331] width 15 height 14
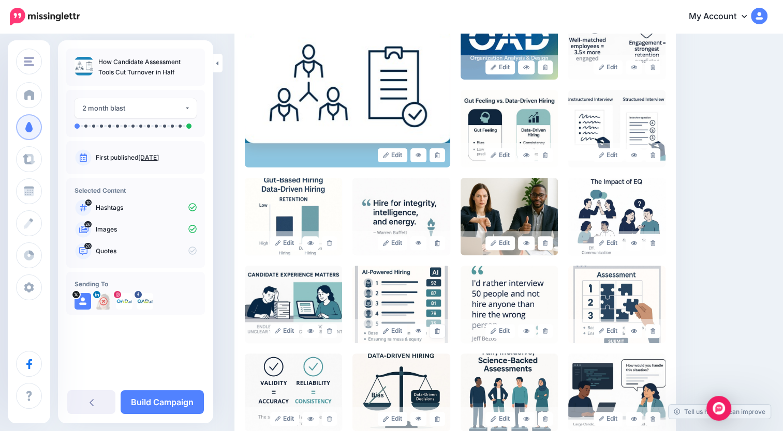
click at [439, 335] on link at bounding box center [436, 331] width 15 height 14
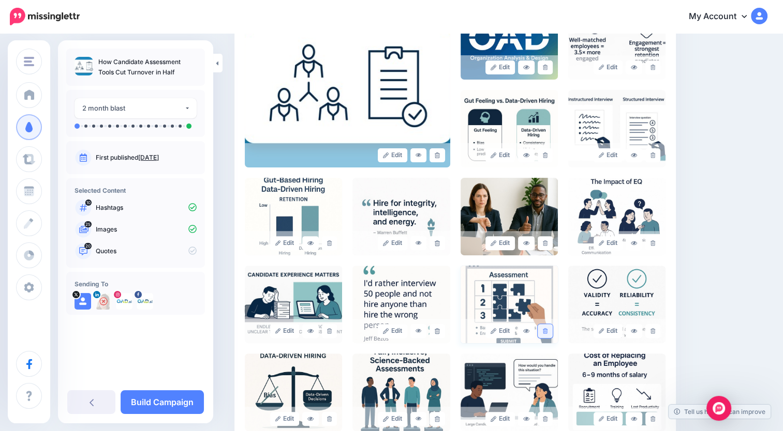
click at [547, 329] on icon at bounding box center [545, 332] width 5 height 6
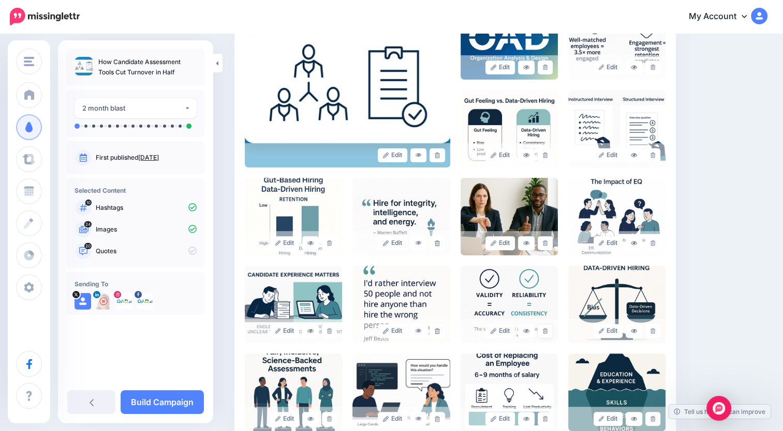
click at [547, 329] on icon at bounding box center [545, 332] width 5 height 6
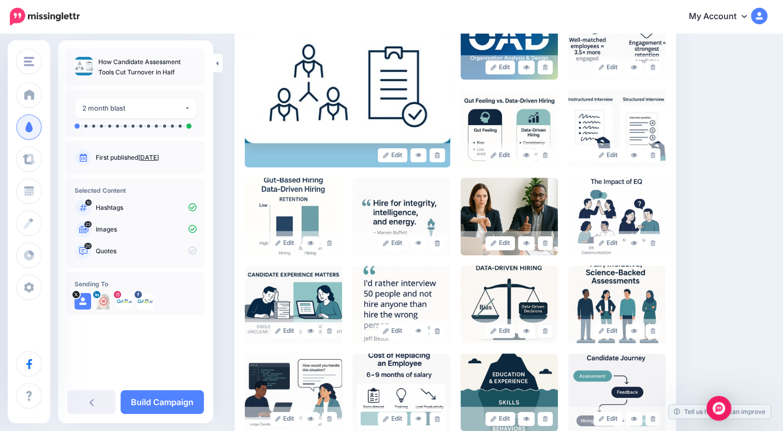
click at [547, 329] on icon at bounding box center [545, 332] width 5 height 6
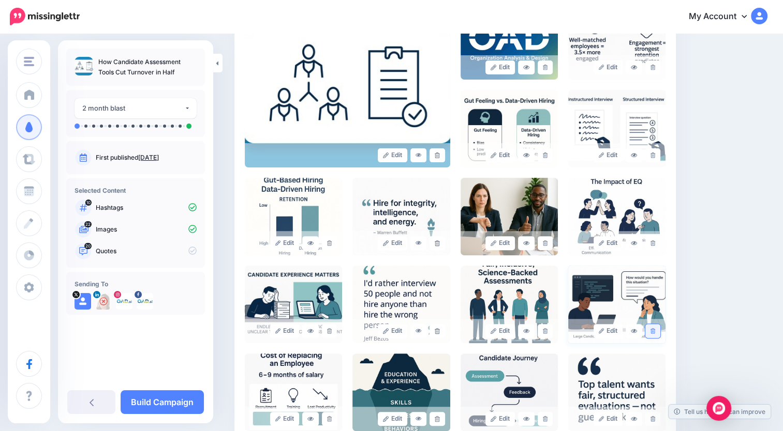
scroll to position [420, 0]
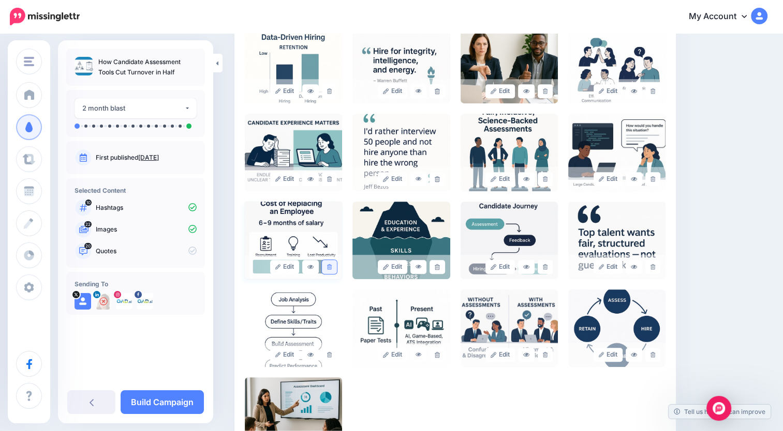
click at [329, 263] on link at bounding box center [329, 267] width 15 height 14
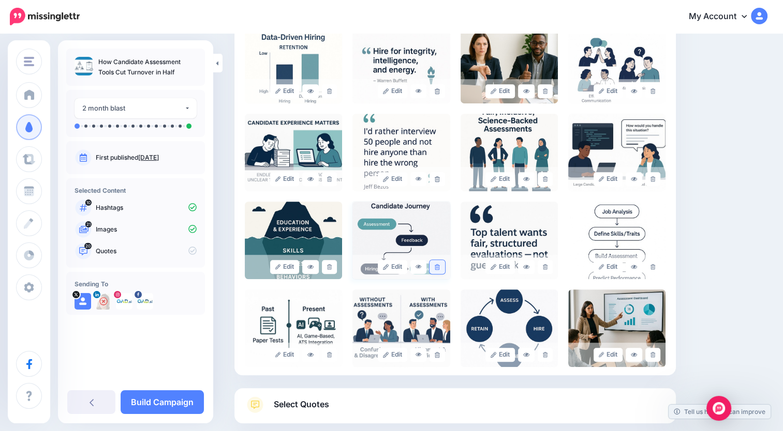
click at [443, 267] on link at bounding box center [436, 267] width 15 height 14
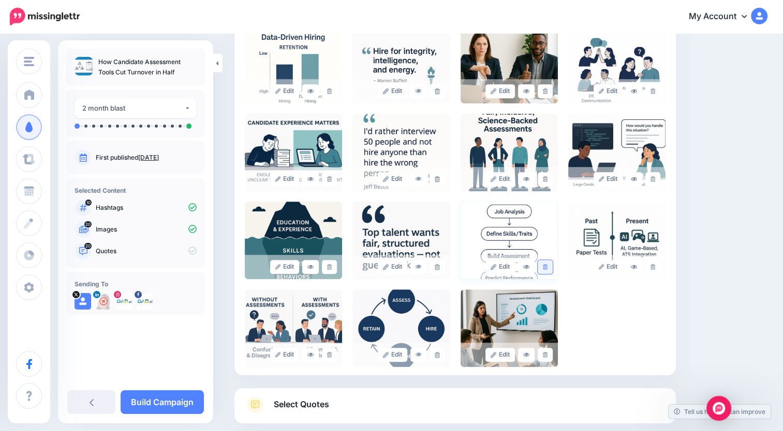
click at [553, 268] on link at bounding box center [545, 267] width 15 height 14
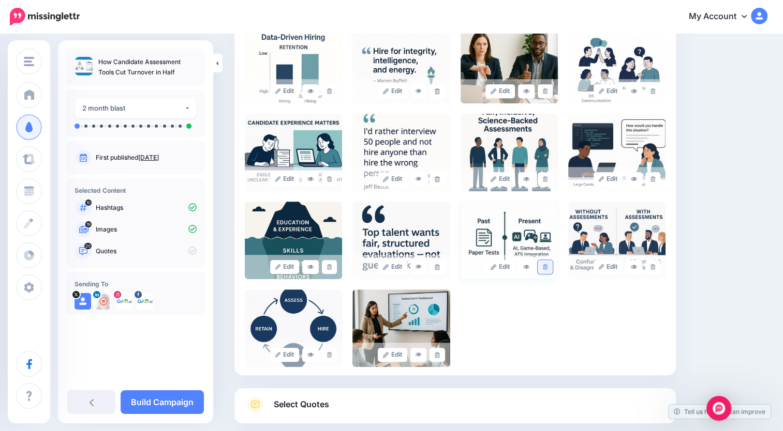
click at [547, 264] on icon at bounding box center [545, 267] width 5 height 6
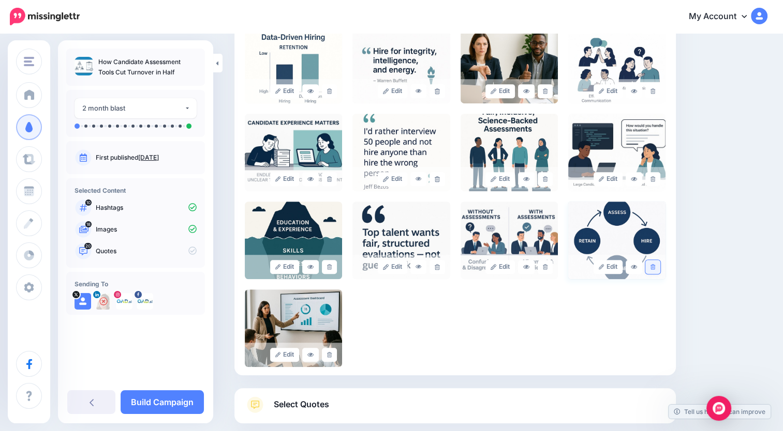
click at [655, 266] on icon at bounding box center [652, 267] width 5 height 6
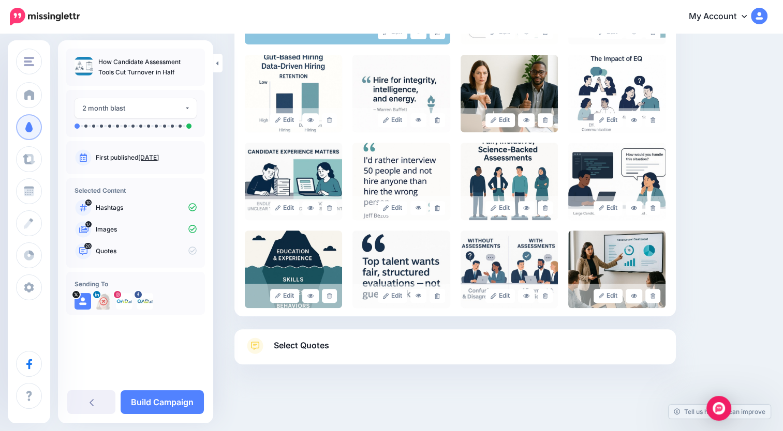
click at [565, 355] on link "Select Quotes" at bounding box center [455, 351] width 421 height 27
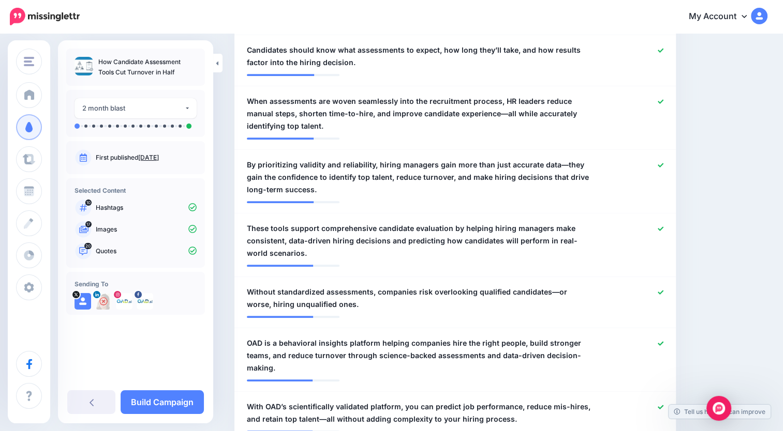
scroll to position [688, 0]
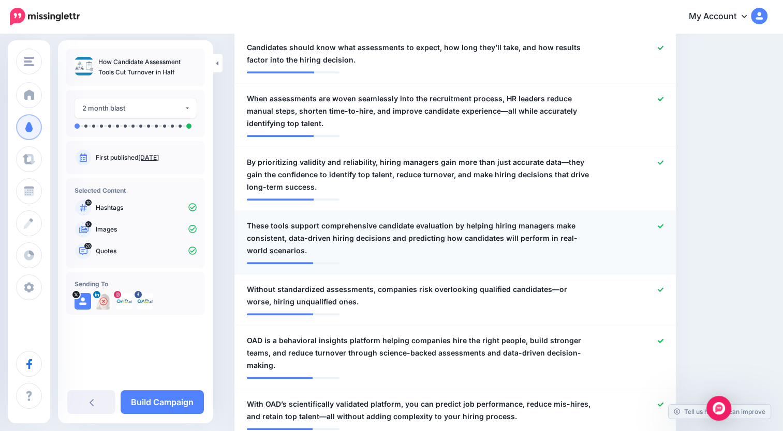
click at [663, 225] on icon at bounding box center [661, 226] width 6 height 6
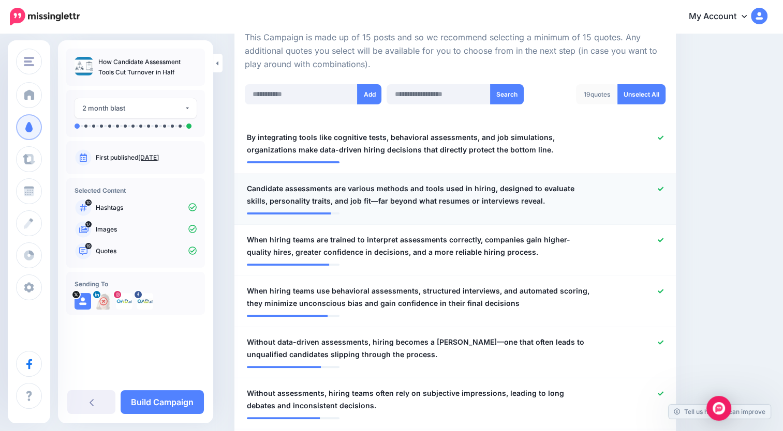
scroll to position [240, 0]
click at [663, 188] on icon at bounding box center [661, 188] width 6 height 4
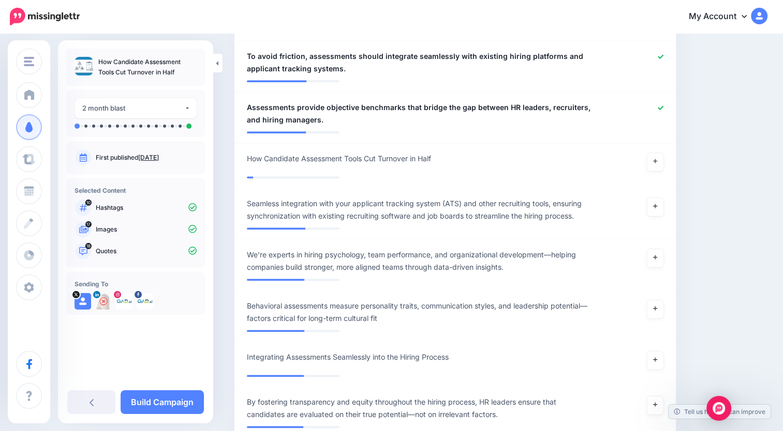
scroll to position [1293, 0]
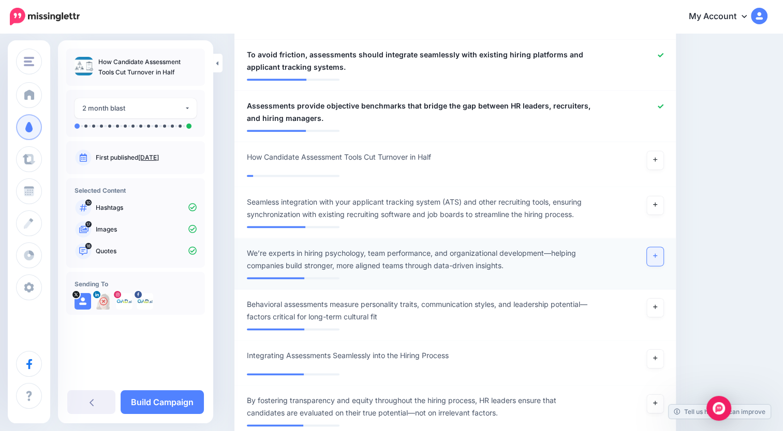
click at [663, 247] on link at bounding box center [655, 256] width 17 height 19
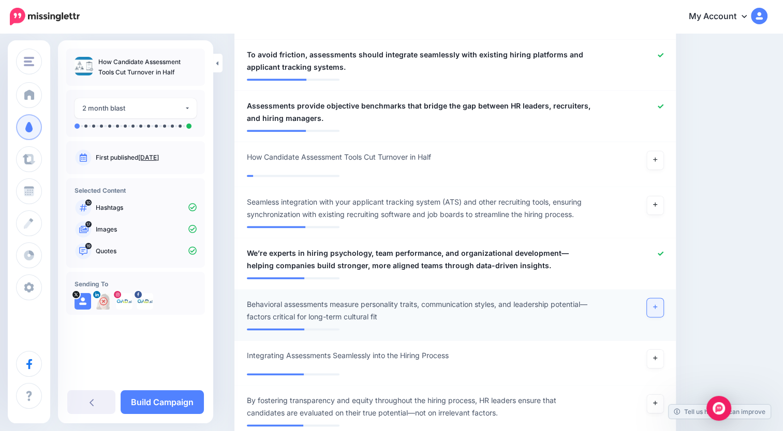
click at [657, 304] on icon at bounding box center [655, 307] width 4 height 6
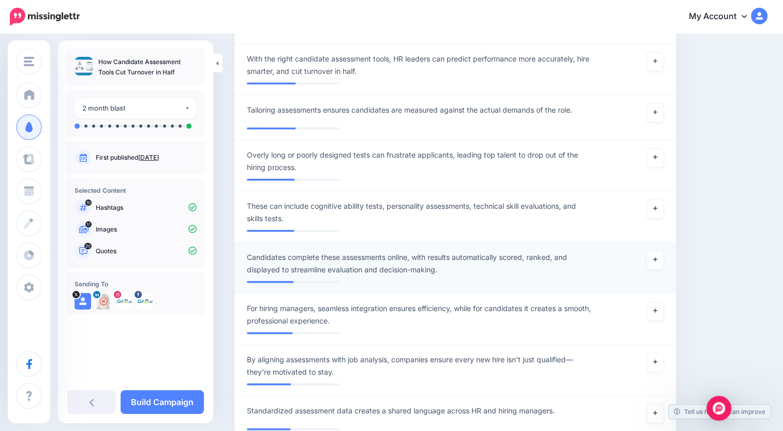
scroll to position [2300, 0]
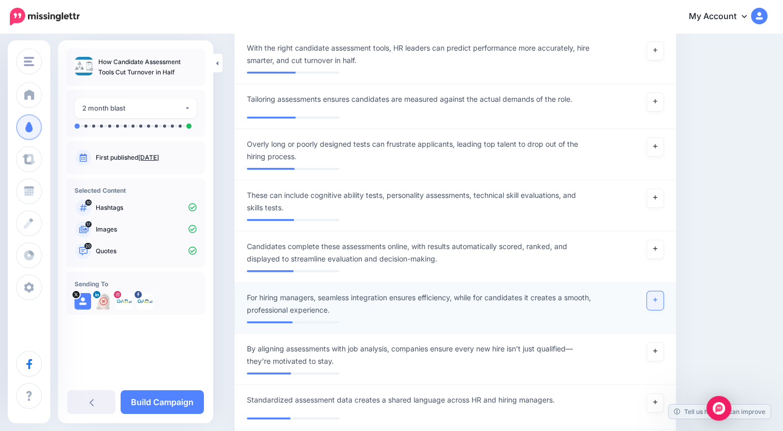
click at [663, 292] on link at bounding box center [655, 301] width 17 height 19
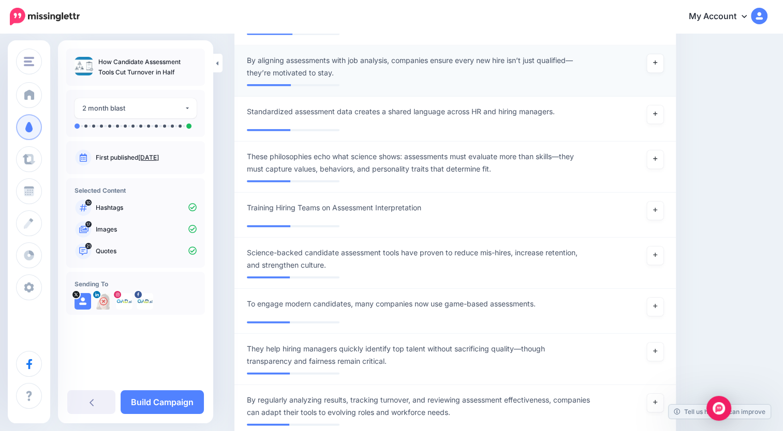
scroll to position [2589, 0]
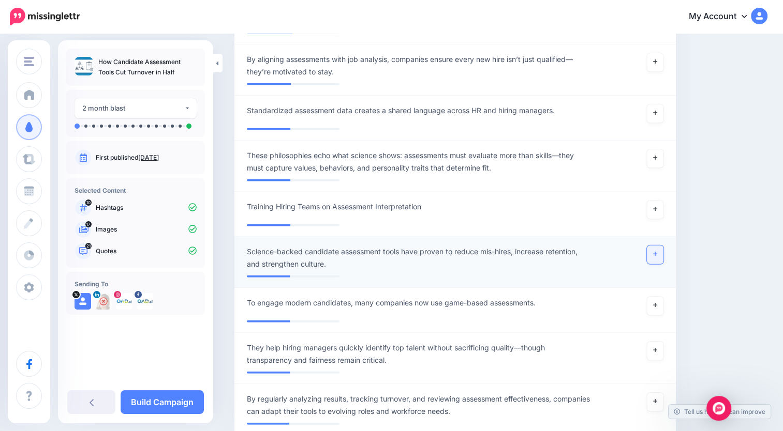
click at [657, 251] on icon at bounding box center [655, 254] width 4 height 6
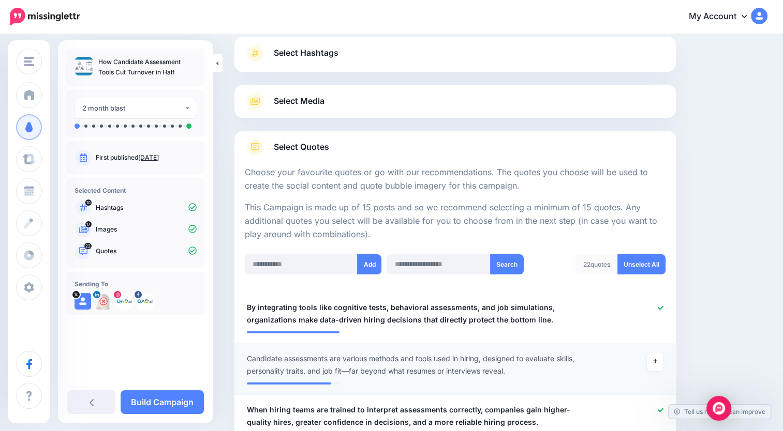
scroll to position [0, 0]
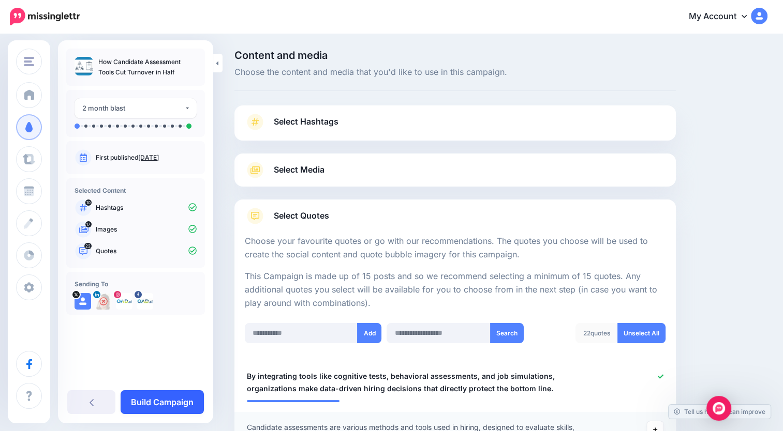
click at [165, 405] on link "Build Campaign" at bounding box center [162, 403] width 83 height 24
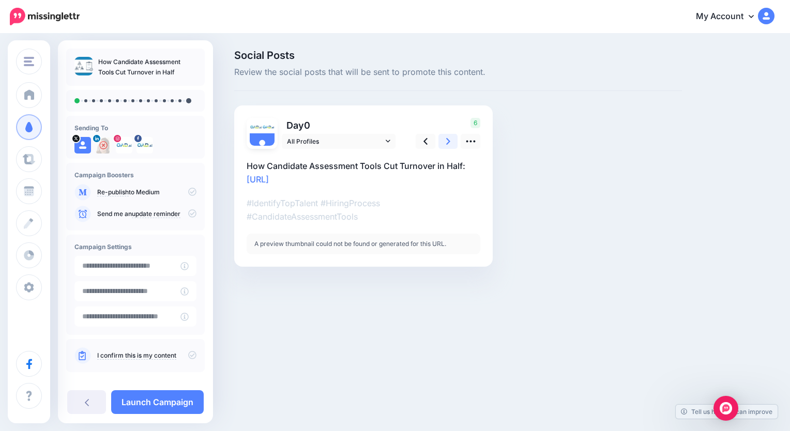
click at [451, 142] on link at bounding box center [449, 141] width 20 height 15
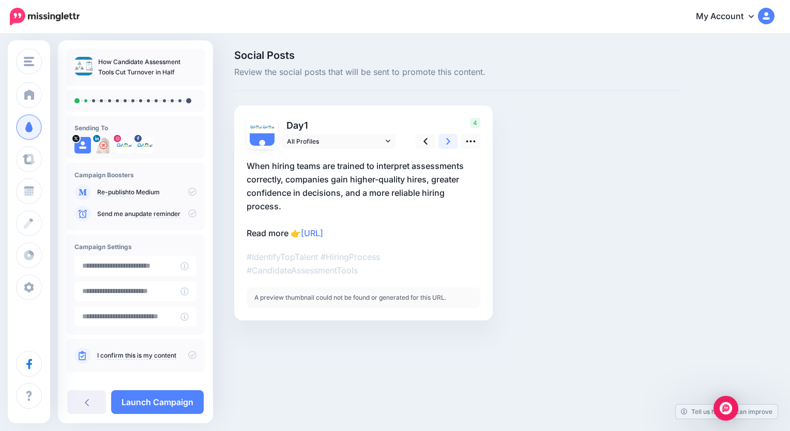
click at [451, 142] on link at bounding box center [449, 141] width 20 height 15
click at [431, 143] on link at bounding box center [426, 141] width 20 height 15
click at [457, 143] on link at bounding box center [449, 141] width 20 height 15
click at [453, 142] on link at bounding box center [449, 141] width 20 height 15
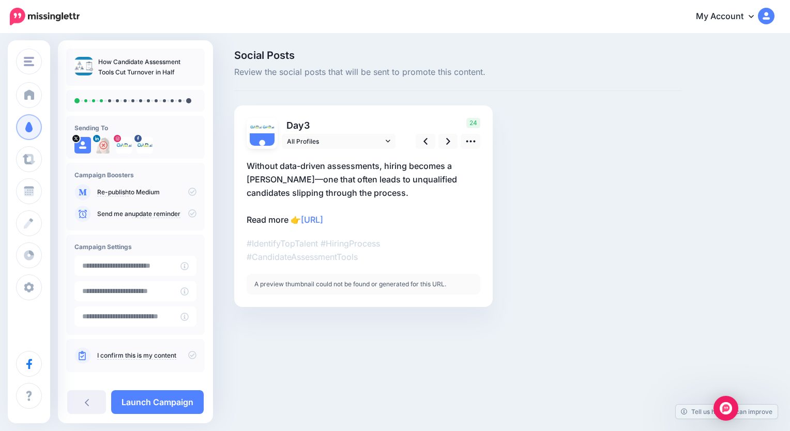
click at [188, 354] on icon at bounding box center [192, 355] width 8 height 8
click at [160, 407] on link "Launch Campaign" at bounding box center [157, 403] width 93 height 24
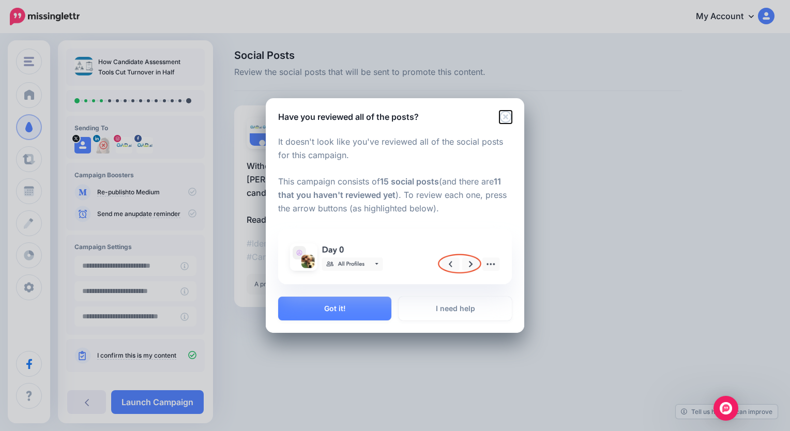
click at [504, 117] on icon "Close" at bounding box center [506, 117] width 12 height 12
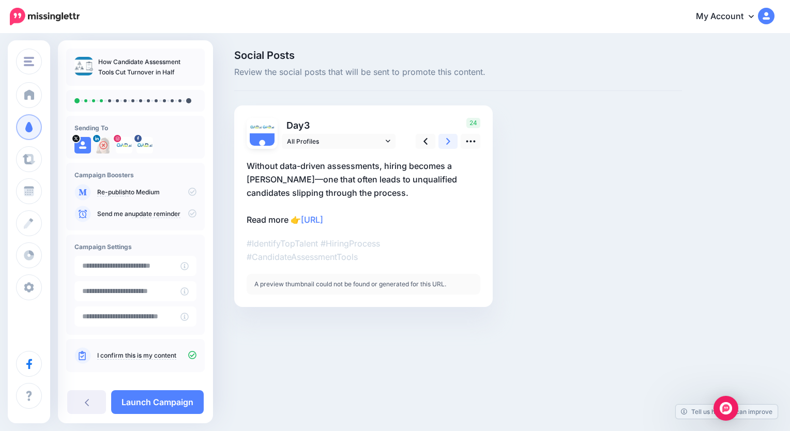
click at [448, 136] on icon at bounding box center [448, 141] width 4 height 11
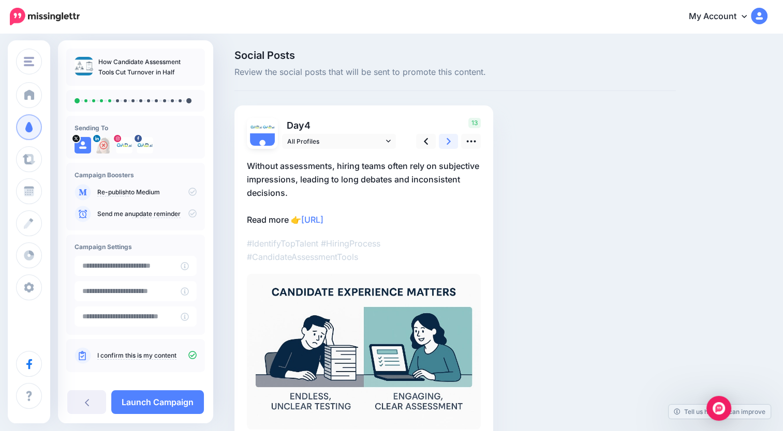
click at [448, 136] on icon at bounding box center [448, 141] width 4 height 11
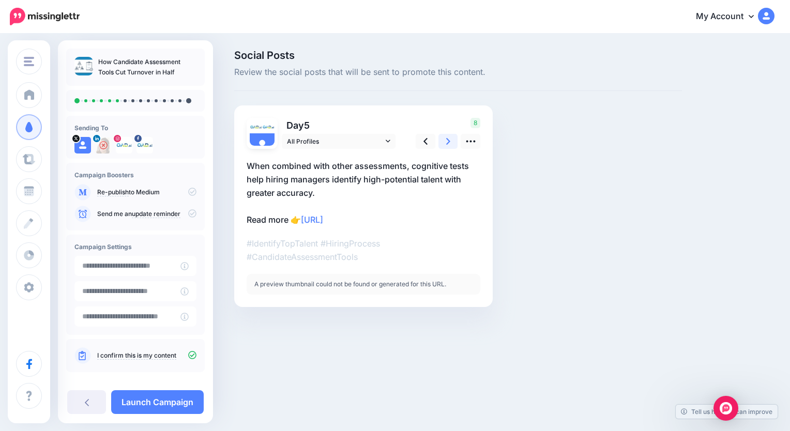
click at [448, 136] on icon at bounding box center [448, 141] width 4 height 11
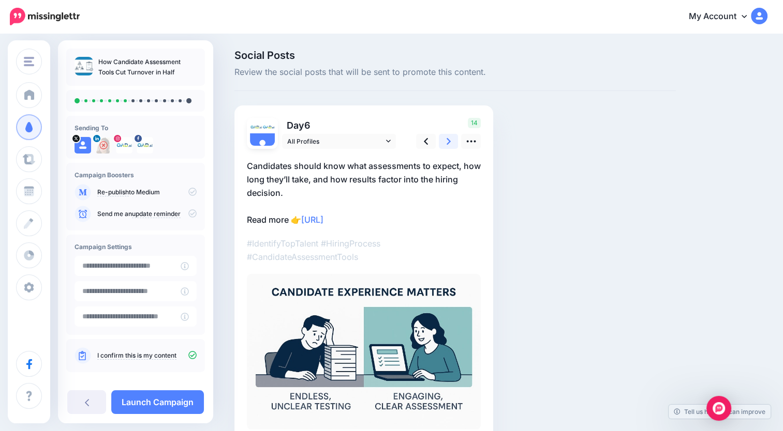
click at [448, 136] on icon at bounding box center [448, 141] width 4 height 11
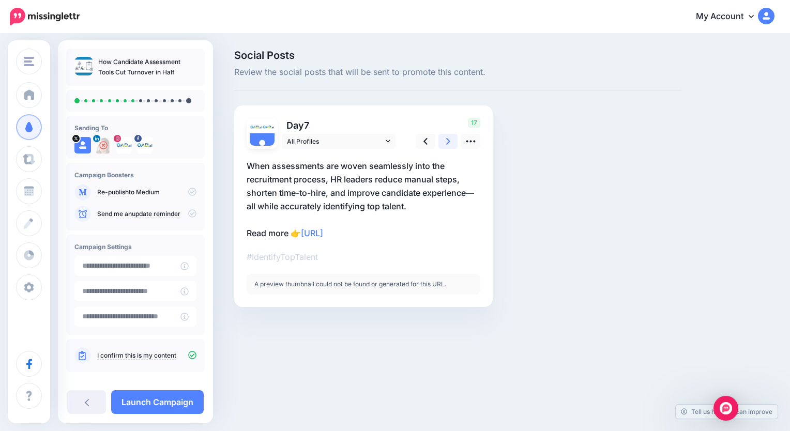
click at [448, 136] on icon at bounding box center [448, 141] width 4 height 11
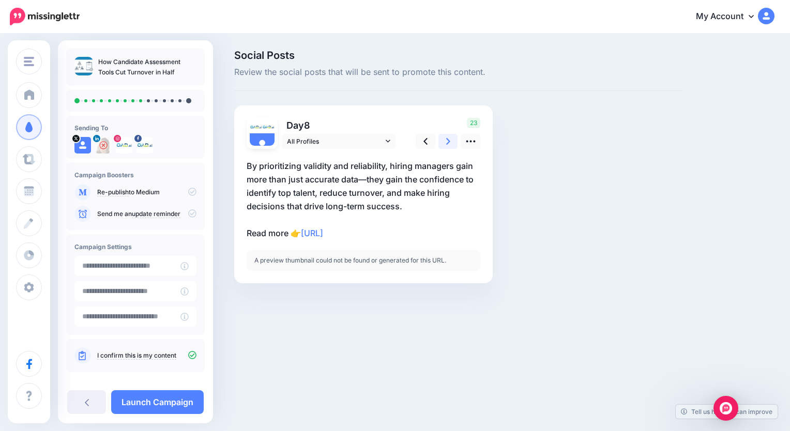
click at [448, 136] on icon at bounding box center [448, 141] width 4 height 11
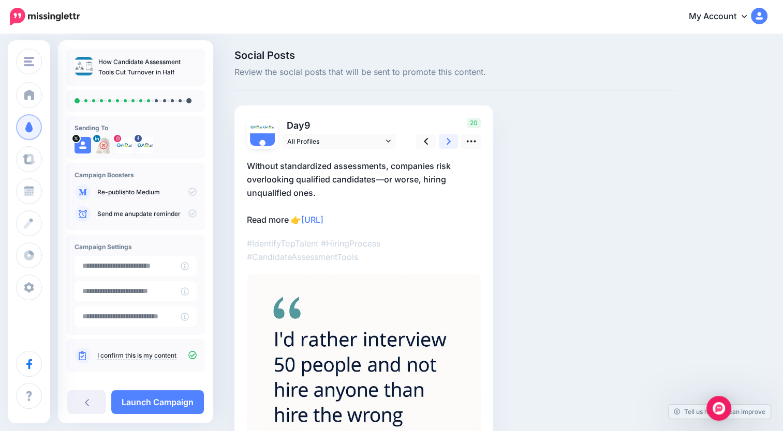
click at [448, 136] on icon at bounding box center [448, 141] width 4 height 11
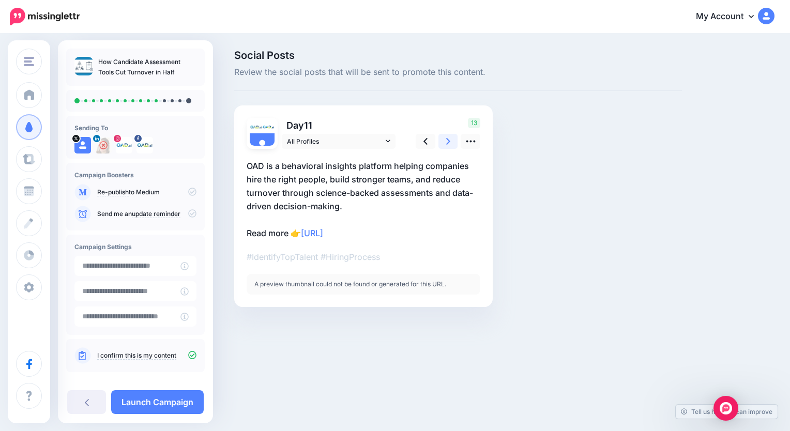
click at [448, 136] on icon at bounding box center [448, 141] width 4 height 11
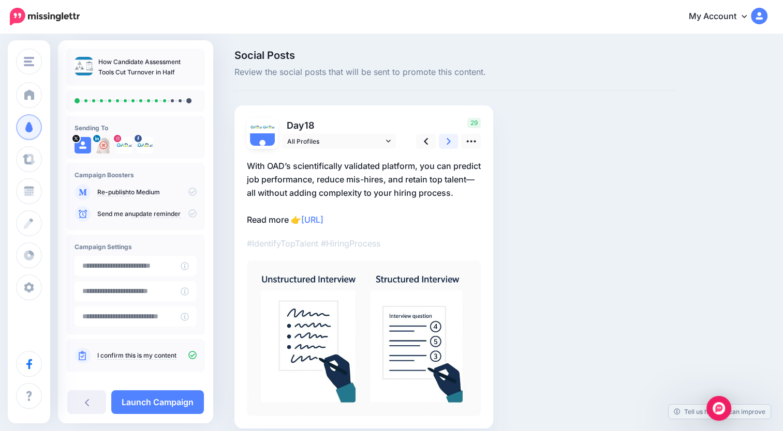
click at [448, 136] on icon at bounding box center [448, 141] width 4 height 11
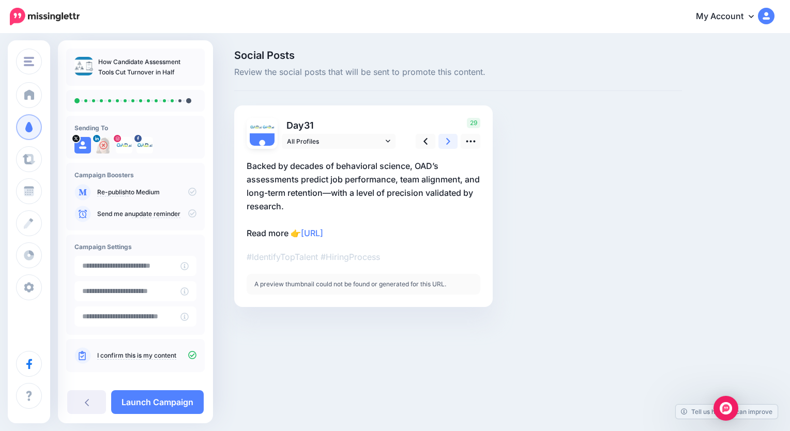
click at [448, 136] on icon at bounding box center [448, 141] width 4 height 11
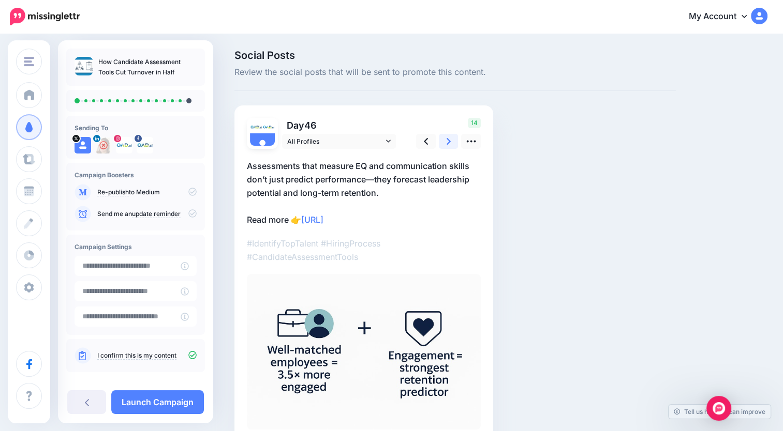
click at [448, 136] on icon at bounding box center [448, 141] width 4 height 11
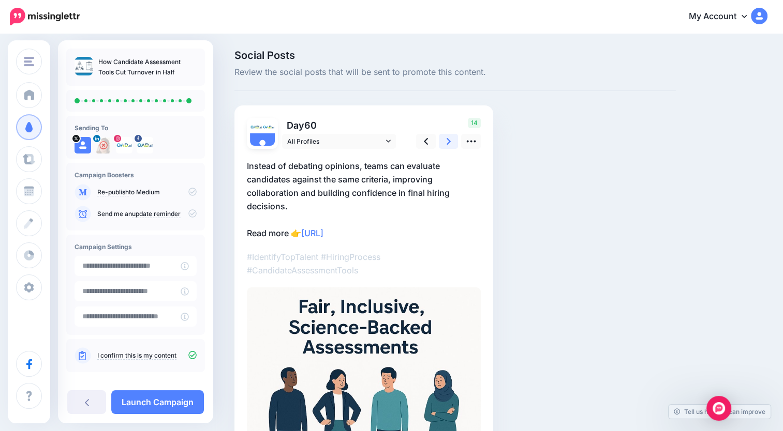
click at [448, 136] on icon at bounding box center [448, 141] width 4 height 11
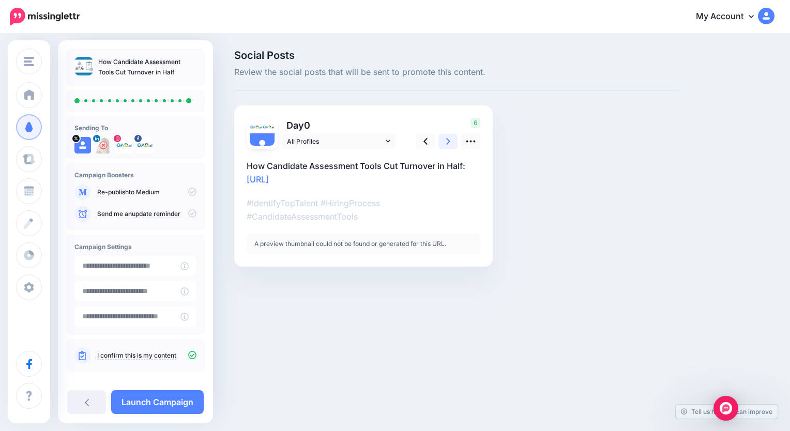
click at [448, 136] on icon at bounding box center [448, 141] width 4 height 11
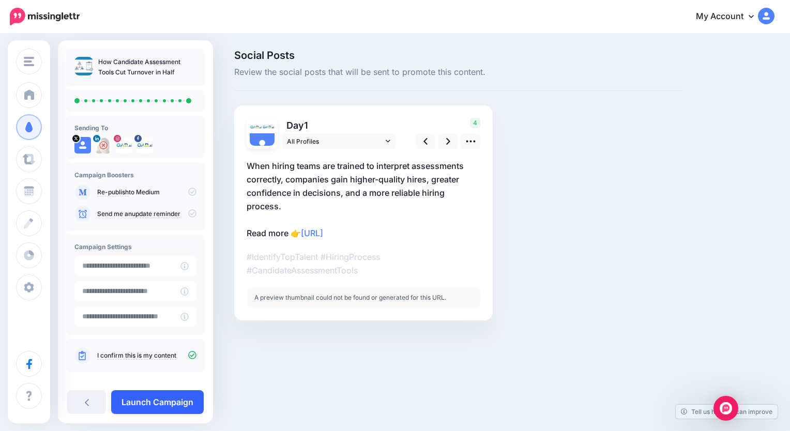
click at [170, 402] on link "Launch Campaign" at bounding box center [157, 403] width 93 height 24
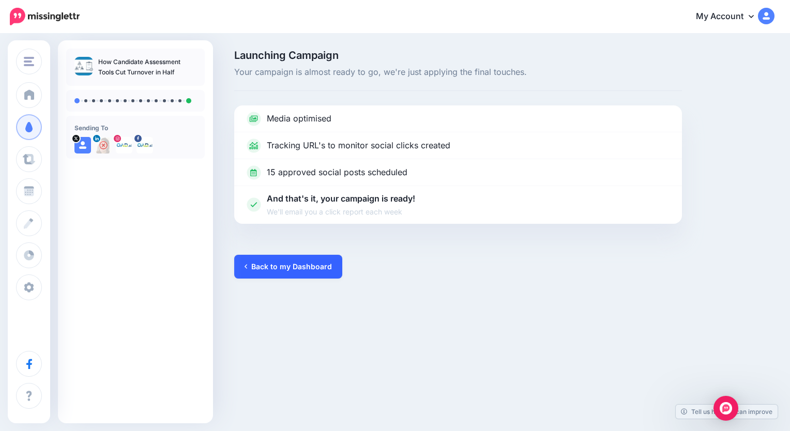
click at [267, 268] on link "Back to my Dashboard" at bounding box center [288, 267] width 108 height 24
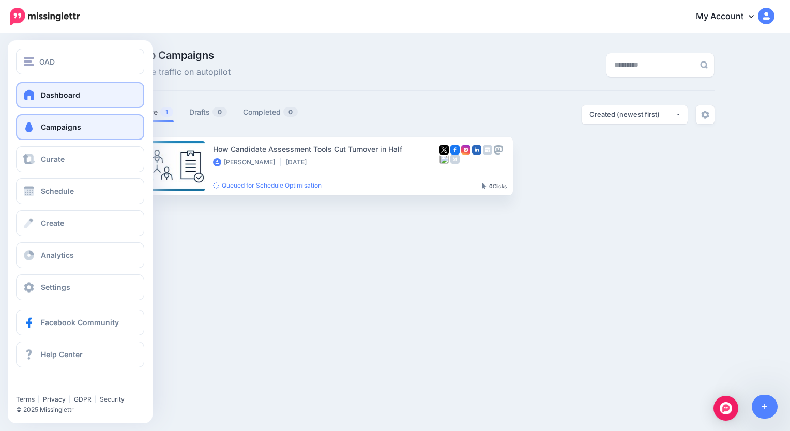
click at [67, 101] on link "Dashboard" at bounding box center [80, 95] width 128 height 26
